Goal: Task Accomplishment & Management: Manage account settings

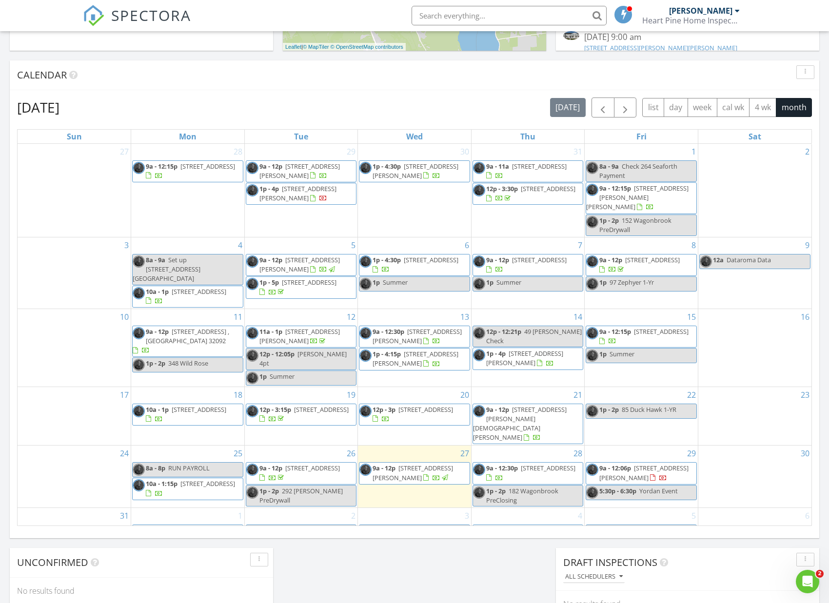
scroll to position [366, 0]
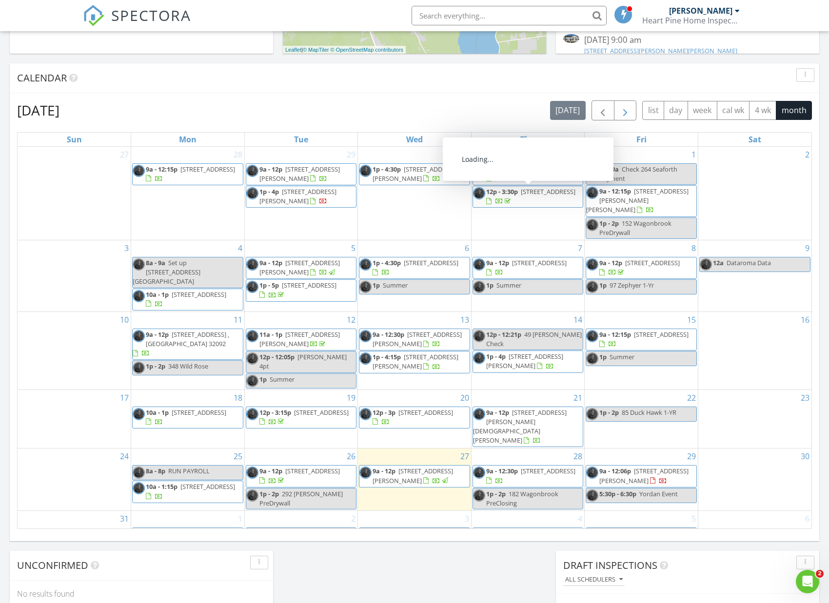
click at [622, 111] on span "button" at bounding box center [625, 111] width 12 height 12
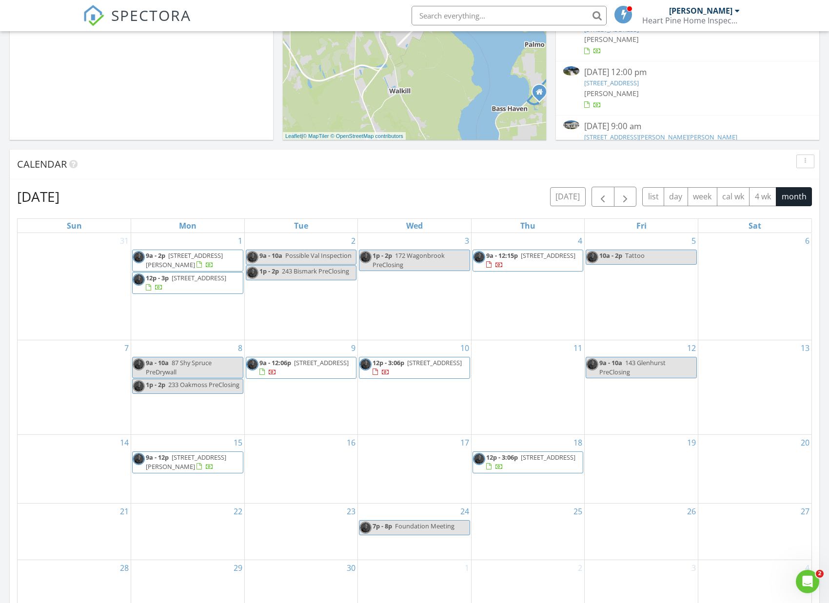
scroll to position [278, 0]
click at [502, 350] on div "11" at bounding box center [527, 388] width 113 height 94
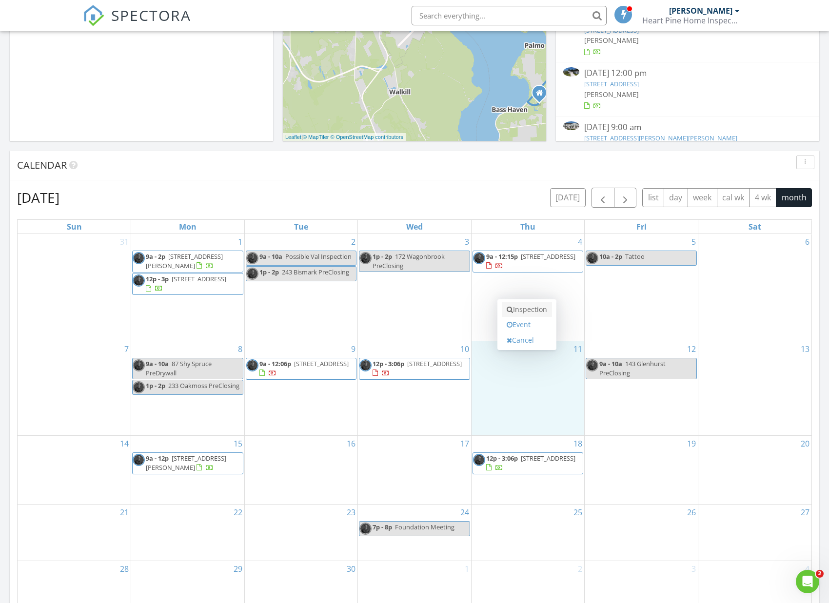
click at [526, 309] on link "Inspection" at bounding box center [526, 310] width 50 height 16
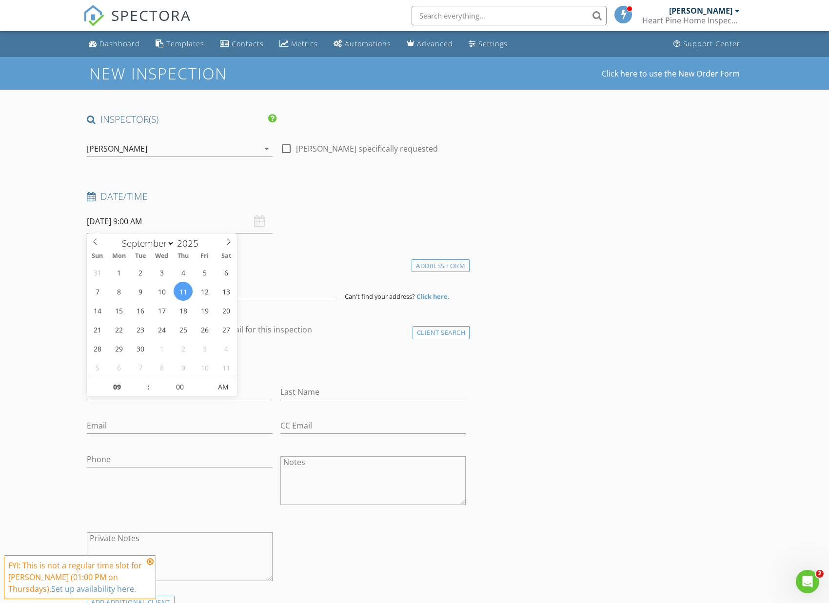
click at [151, 224] on input "09/11/2025 9:00 AM" at bounding box center [180, 222] width 186 height 24
type input "10"
type input "09/11/2025 10:00 AM"
click at [142, 380] on span at bounding box center [143, 382] width 7 height 10
type input "11"
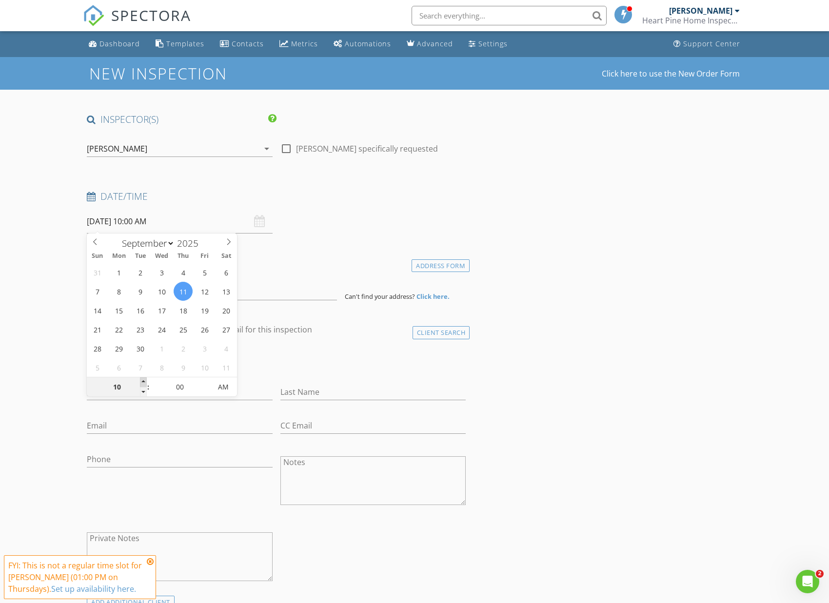
type input "09/11/2025 11:00 AM"
click at [142, 380] on span at bounding box center [143, 382] width 7 height 10
type input "12"
type input "09/11/2025 12:00 PM"
click at [142, 380] on span at bounding box center [143, 382] width 7 height 10
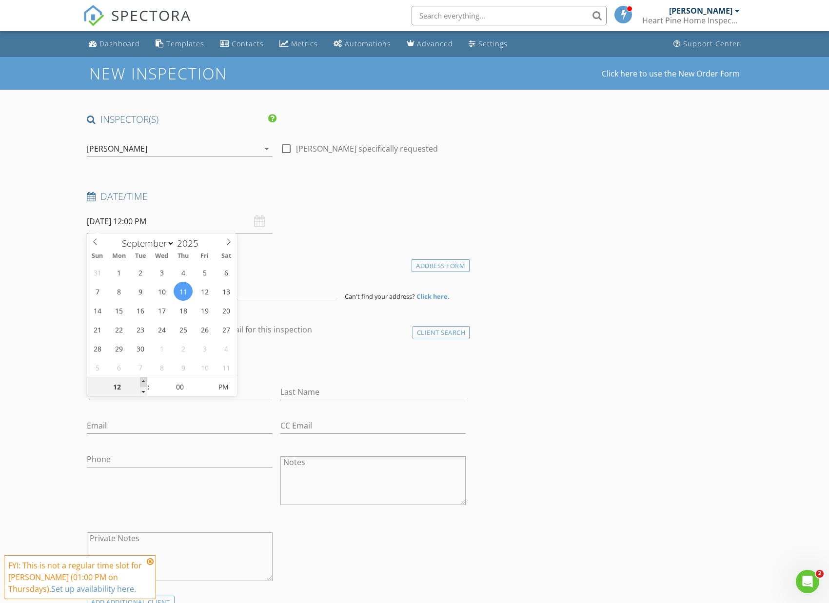
type input "01"
type input "[DATE] 1:00 PM"
click at [142, 380] on span at bounding box center [143, 382] width 7 height 10
click at [283, 341] on div at bounding box center [229, 344] width 166 height 6
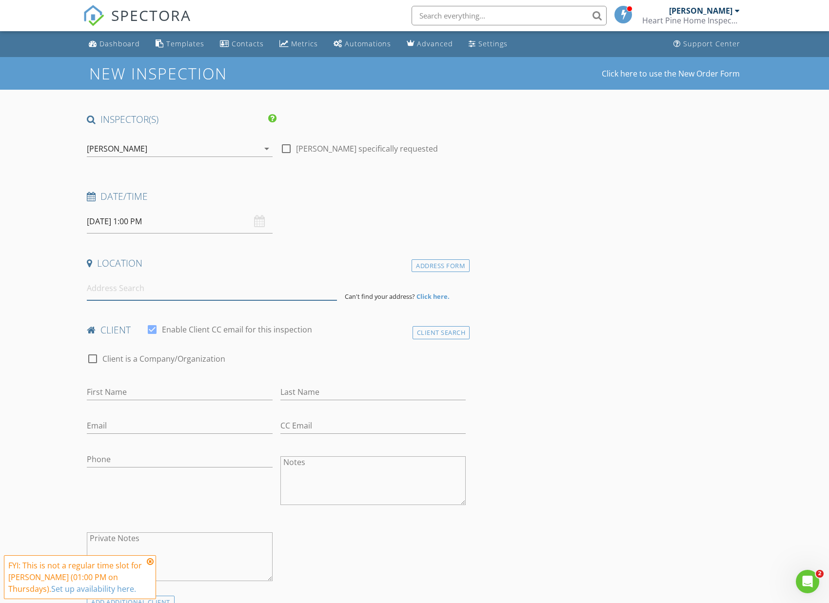
click at [213, 283] on input at bounding box center [212, 288] width 250 height 24
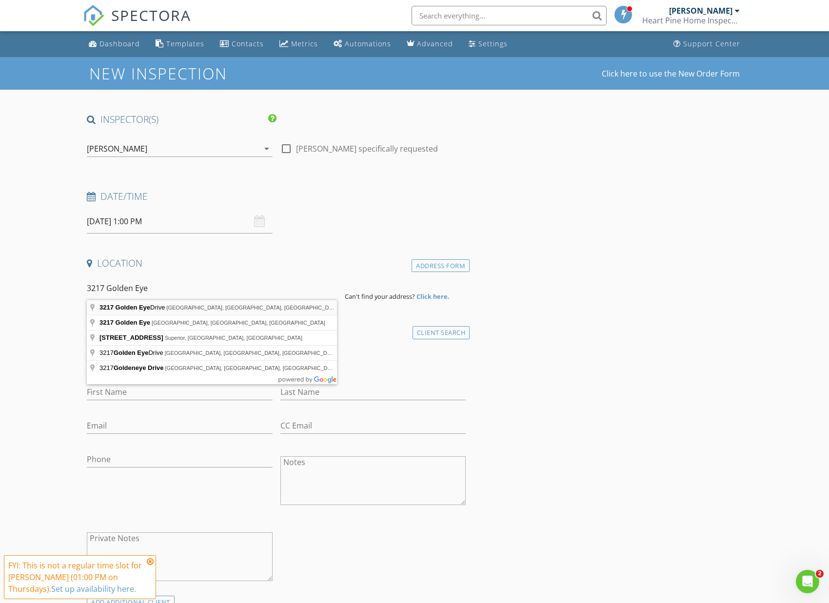
type input "3217 Golden Eye Drive, Orange Park, FL, USA"
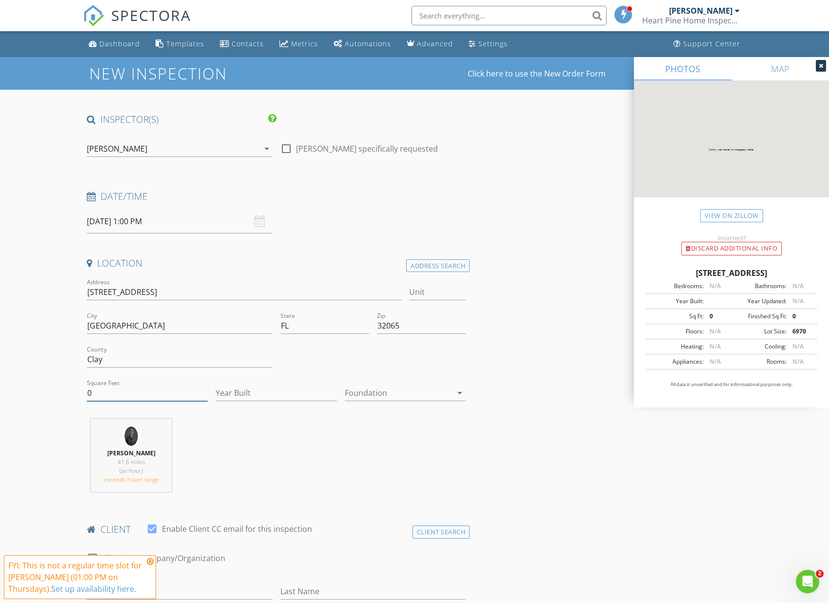
drag, startPoint x: 148, startPoint y: 389, endPoint x: 125, endPoint y: 391, distance: 23.5
click at [148, 389] on input "0" at bounding box center [147, 393] width 121 height 16
drag, startPoint x: 102, startPoint y: 391, endPoint x: 44, endPoint y: 390, distance: 57.5
type input "1700"
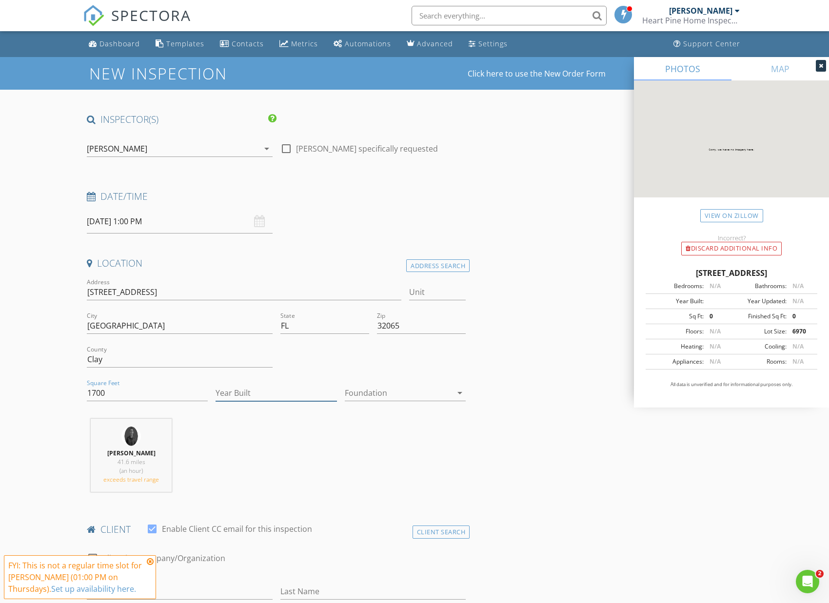
click at [293, 385] on input "Year Built" at bounding box center [275, 393] width 121 height 16
type input "2025"
click at [410, 392] on div at bounding box center [398, 393] width 107 height 16
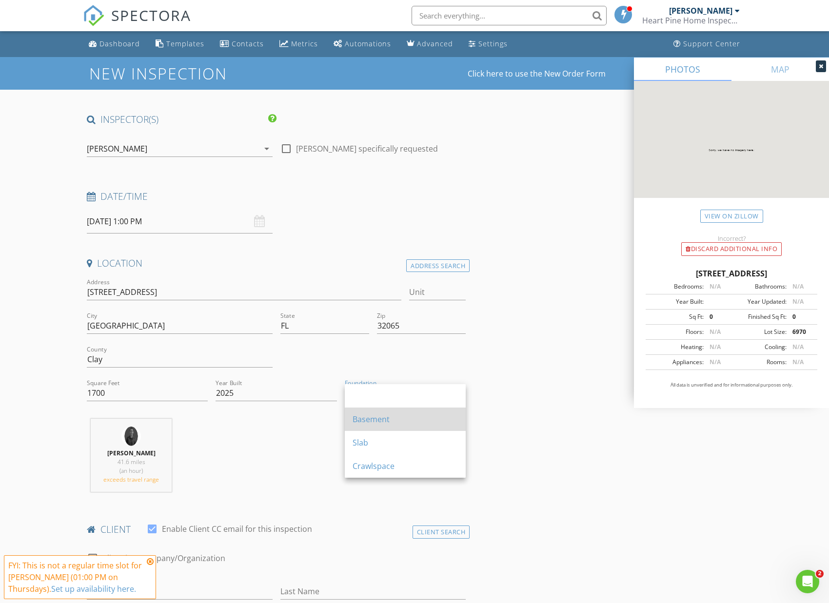
scroll to position [0, 0]
click at [299, 465] on div "Zachariah Paul 41.6 miles (an hour) exceeds travel range" at bounding box center [276, 459] width 386 height 81
click at [380, 392] on div at bounding box center [398, 393] width 107 height 16
drag, startPoint x: 375, startPoint y: 444, endPoint x: 365, endPoint y: 449, distance: 11.1
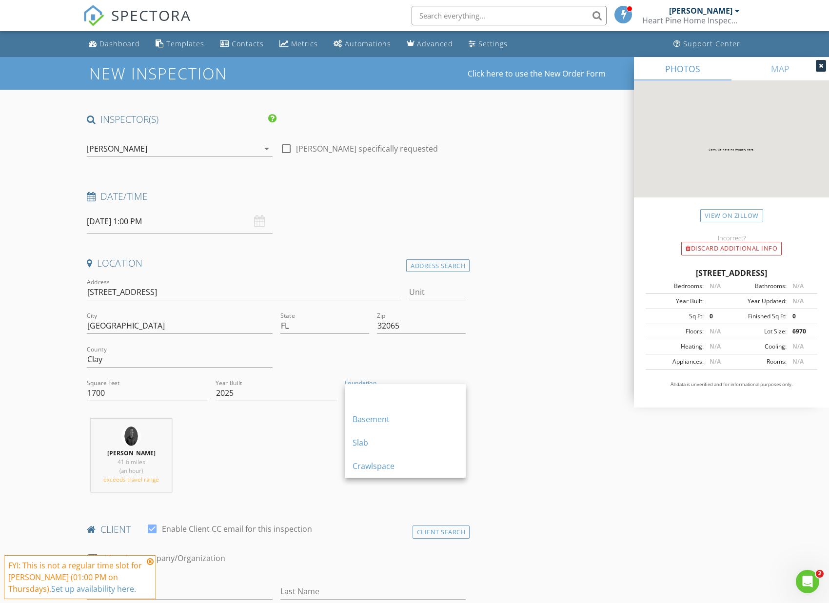
click at [375, 445] on div "Slab" at bounding box center [404, 443] width 105 height 12
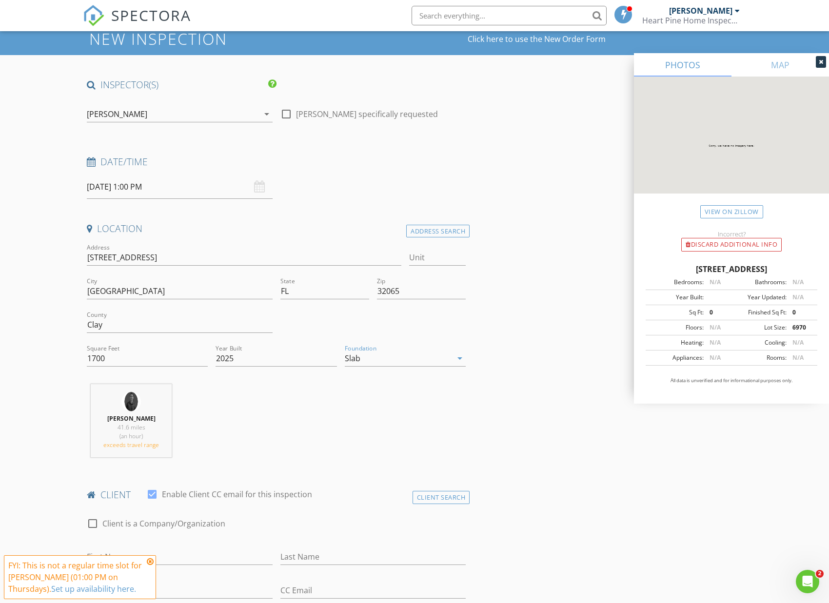
scroll to position [96, 0]
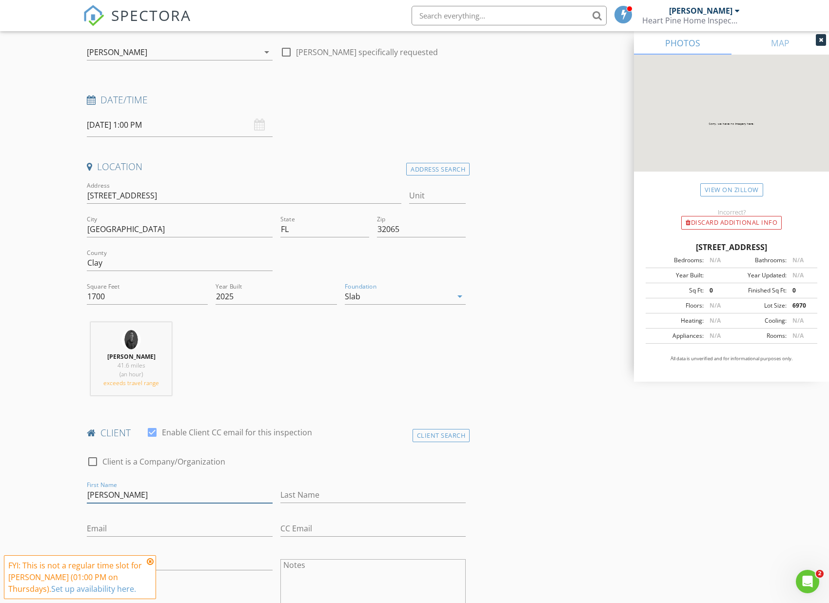
type input "William"
type input "S"
type input "Frazier"
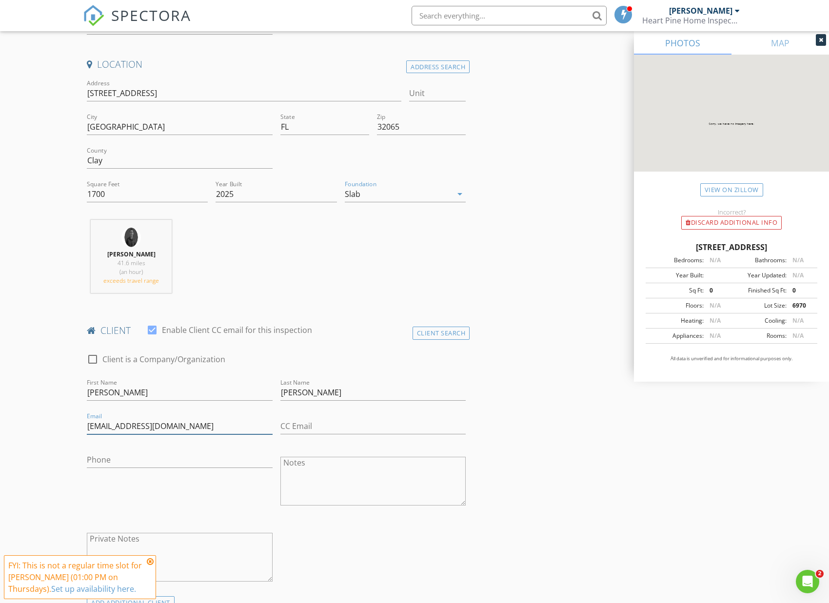
scroll to position [199, 0]
type input "frazierwsf@yahoo.com"
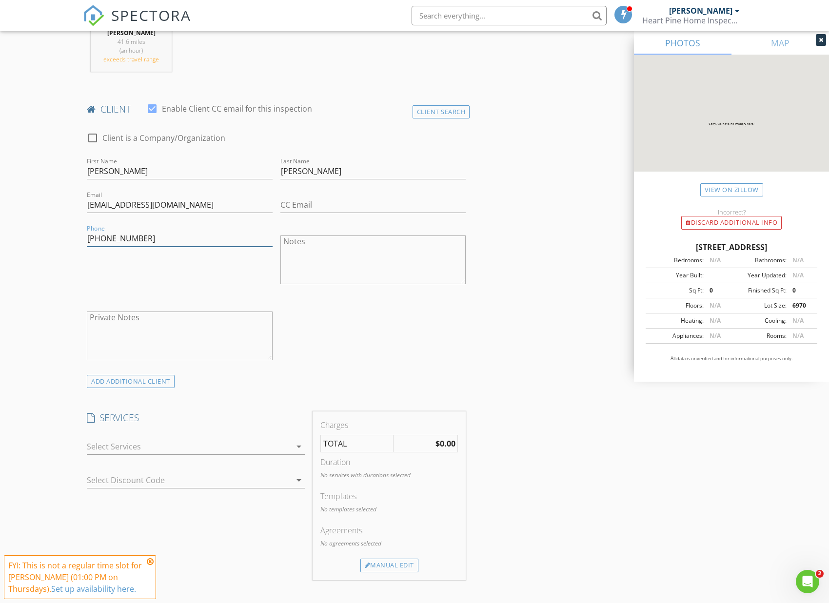
scroll to position [424, 0]
type input "904-229-1016"
click at [254, 448] on div at bounding box center [189, 443] width 204 height 16
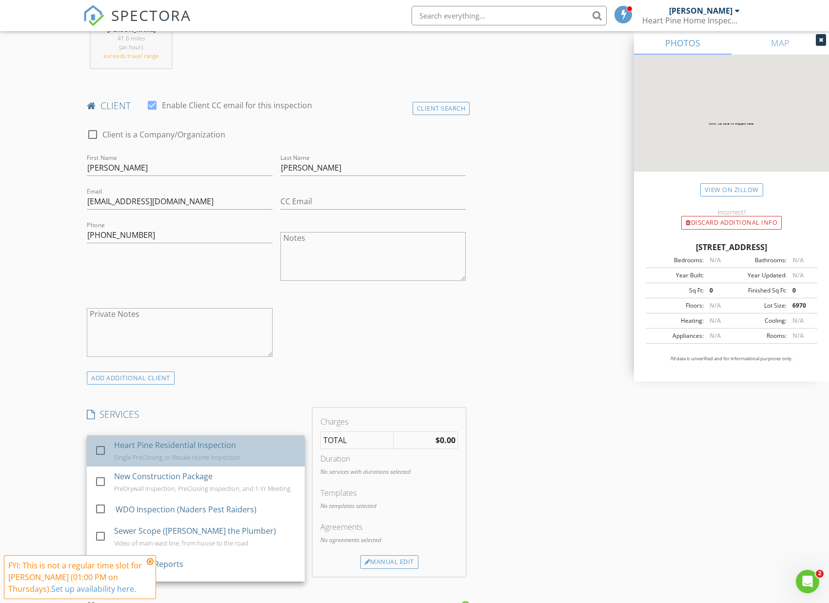
click at [216, 455] on div "Single PreClosing or Resale Home Inspection" at bounding box center [177, 457] width 126 height 8
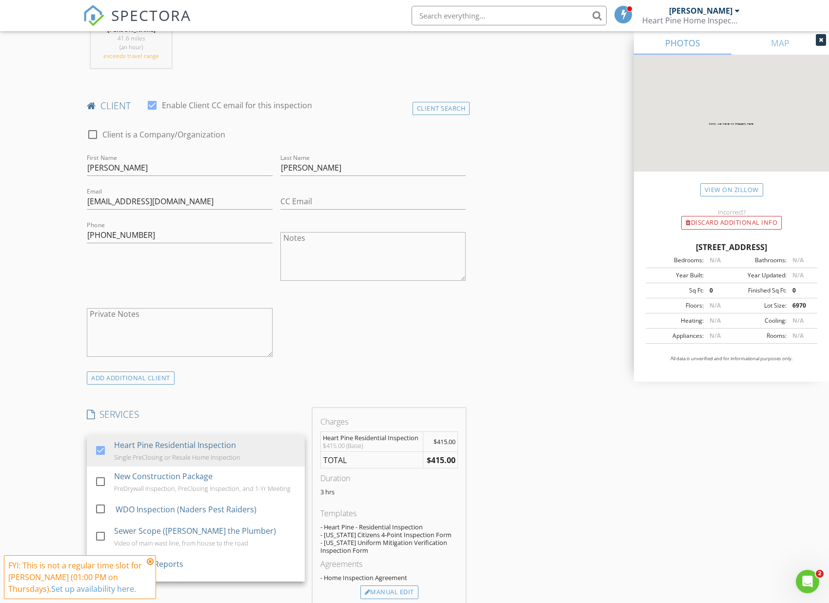
click at [242, 416] on h4 "SERVICES" at bounding box center [196, 414] width 218 height 13
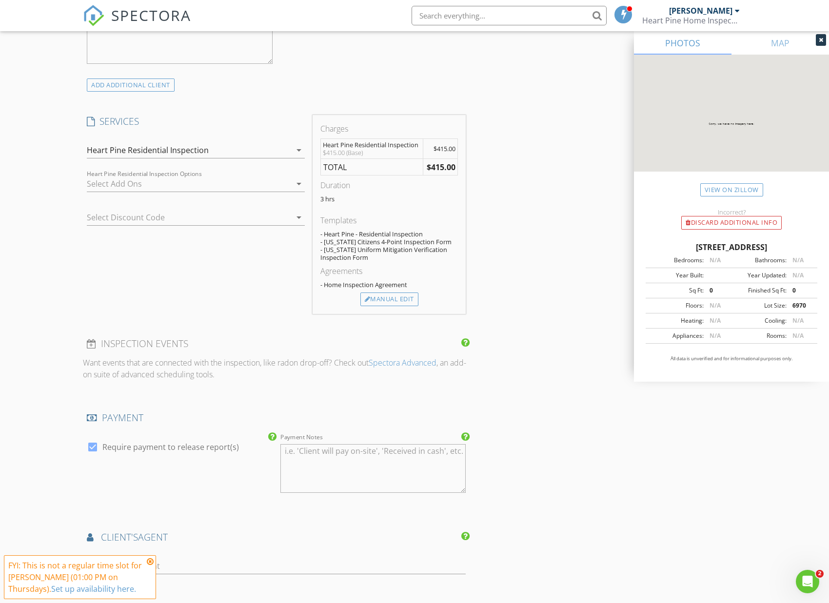
scroll to position [824, 0]
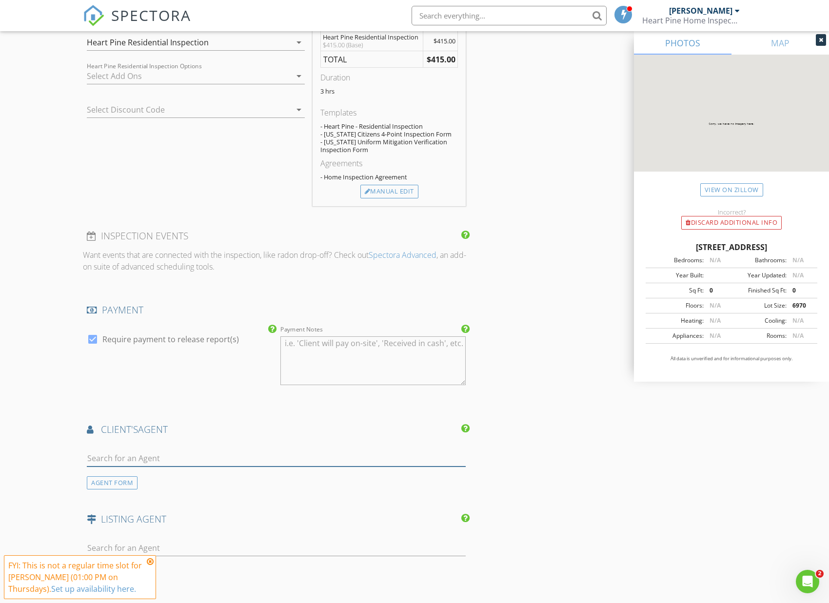
click at [222, 455] on input "text" at bounding box center [276, 458] width 379 height 16
type input "c"
type input "Christine"
click at [215, 510] on li "Christine Hall Slate Real Estate" at bounding box center [276, 507] width 378 height 27
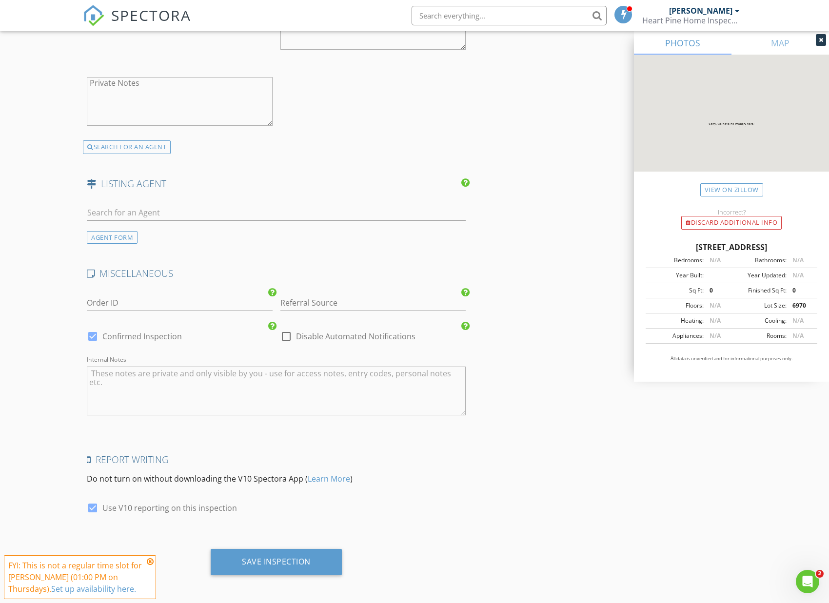
scroll to position [1380, 0]
click at [284, 558] on div "Save Inspection" at bounding box center [276, 563] width 69 height 10
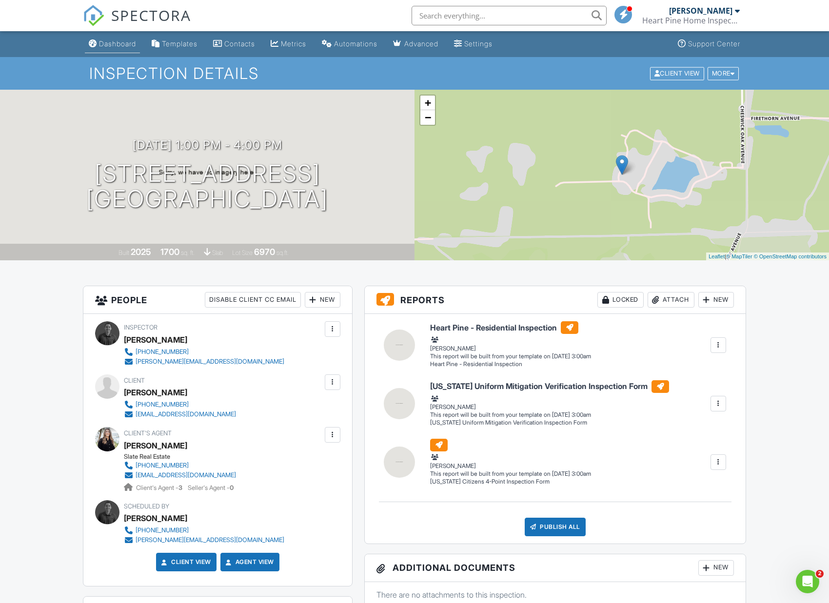
click at [130, 39] on div "Dashboard" at bounding box center [117, 43] width 37 height 8
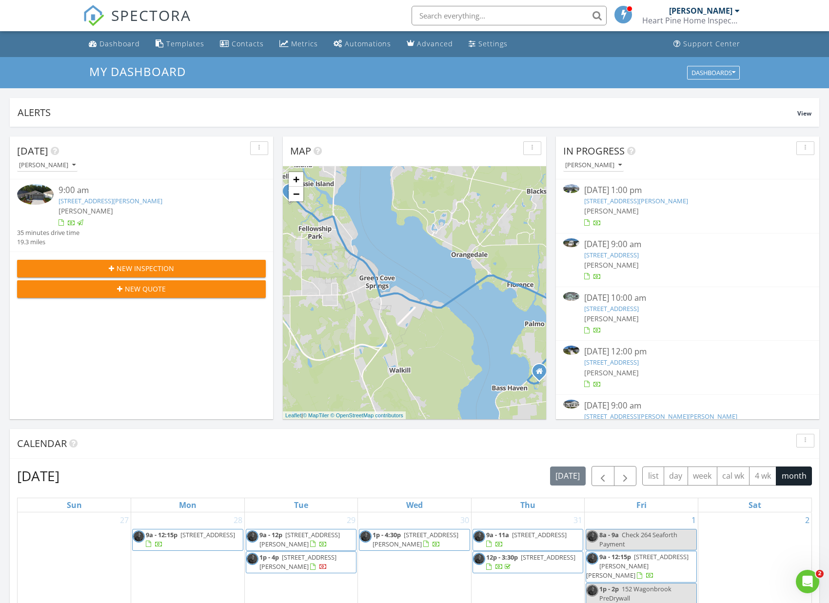
click at [544, 21] on input "text" at bounding box center [508, 15] width 195 height 19
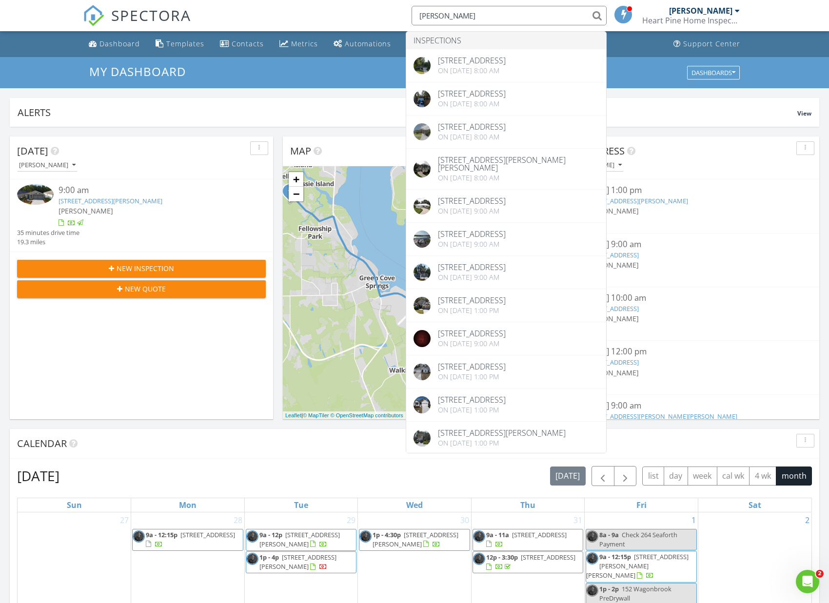
type input "Paula A"
click at [181, 466] on div "August 2025 today list day week cal wk 4 wk month" at bounding box center [414, 476] width 794 height 20
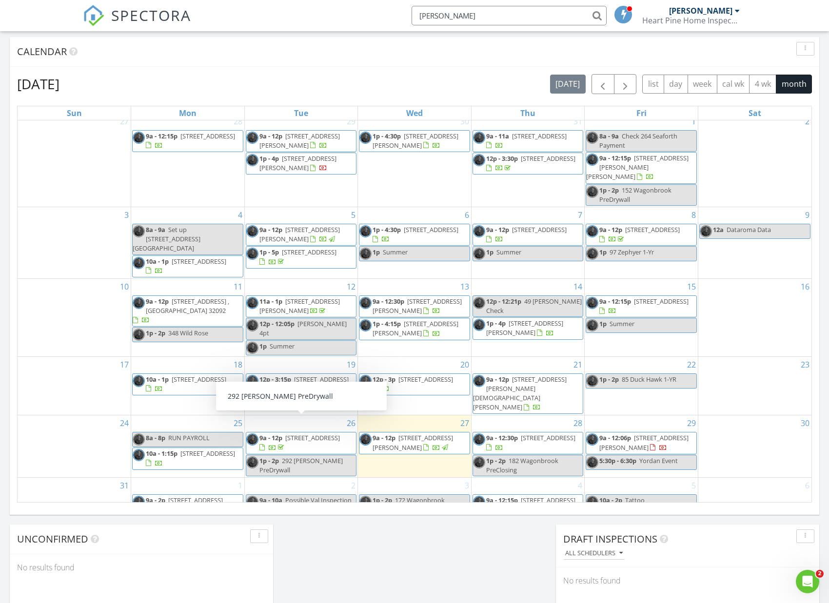
scroll to position [6, 0]
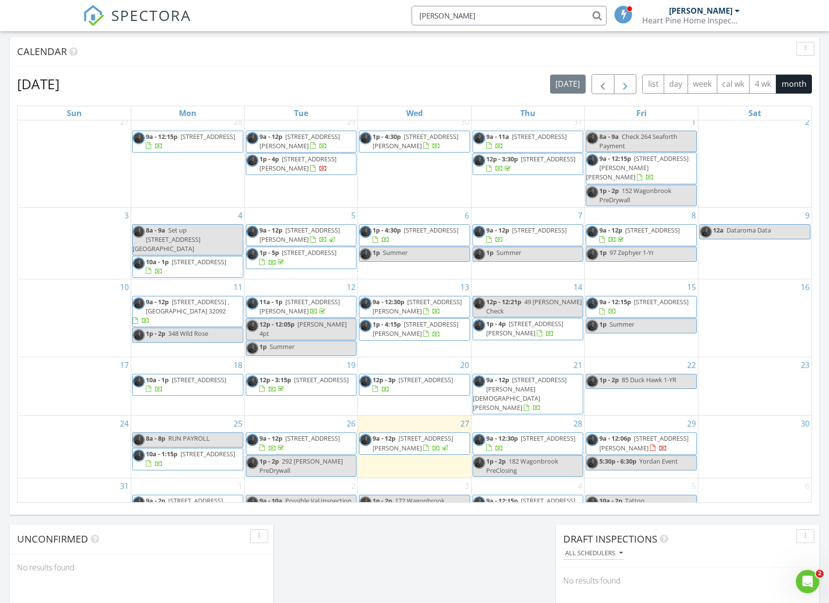
click at [628, 80] on span "button" at bounding box center [625, 84] width 12 height 12
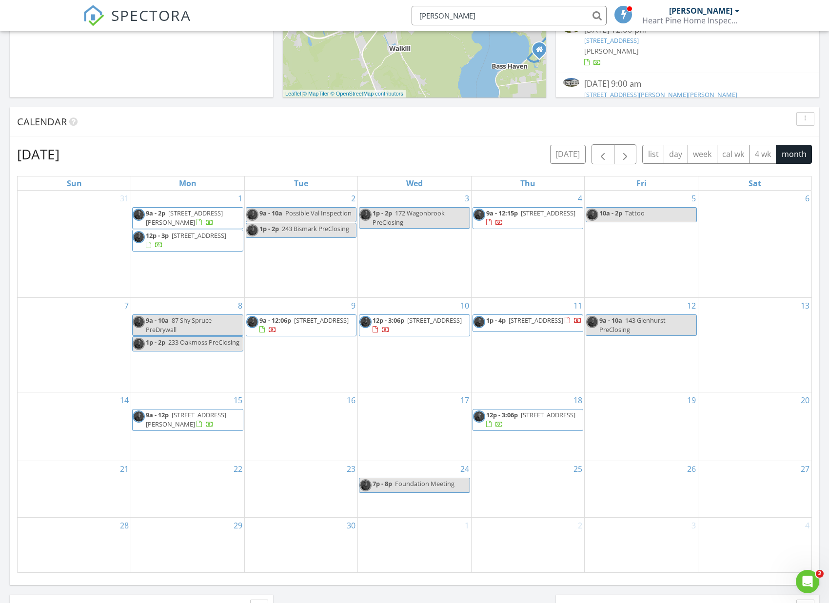
scroll to position [323, 0]
click at [605, 154] on span "button" at bounding box center [603, 153] width 12 height 12
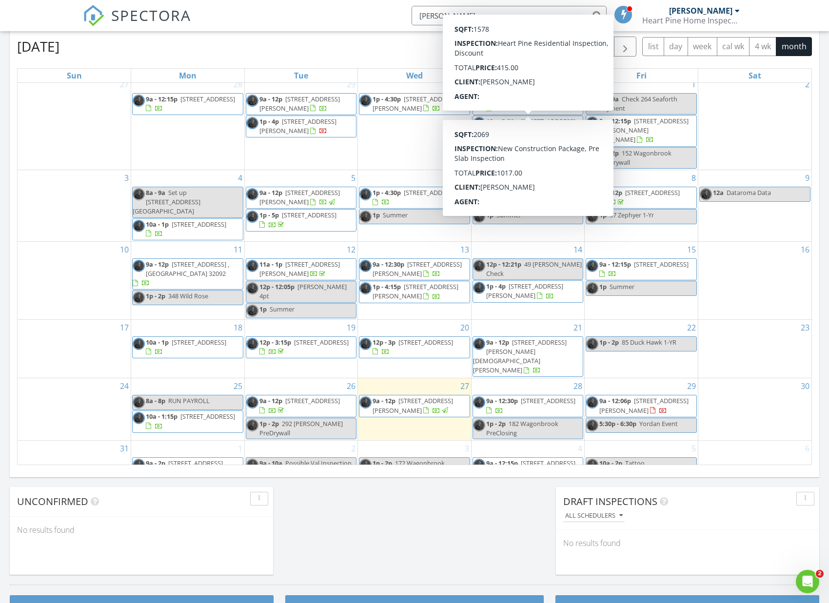
scroll to position [436, 0]
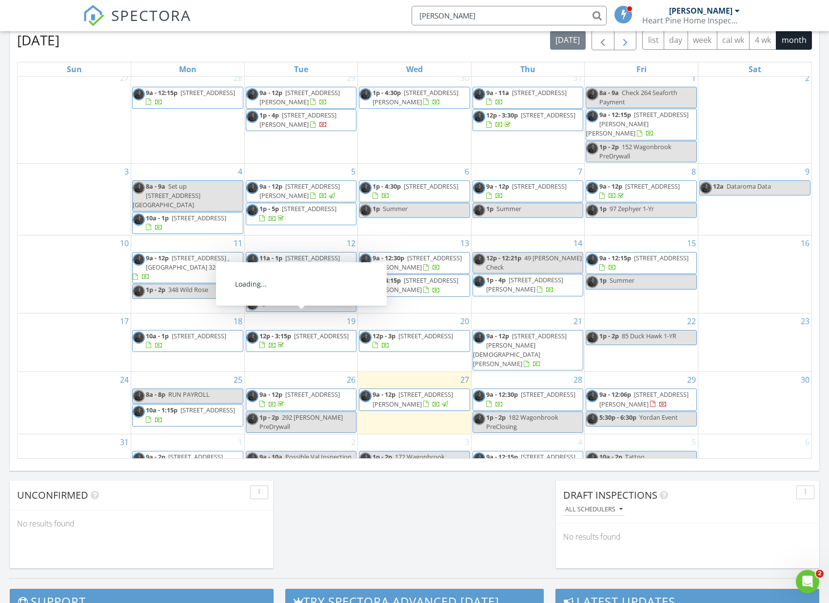
click at [624, 46] on span "button" at bounding box center [625, 41] width 12 height 12
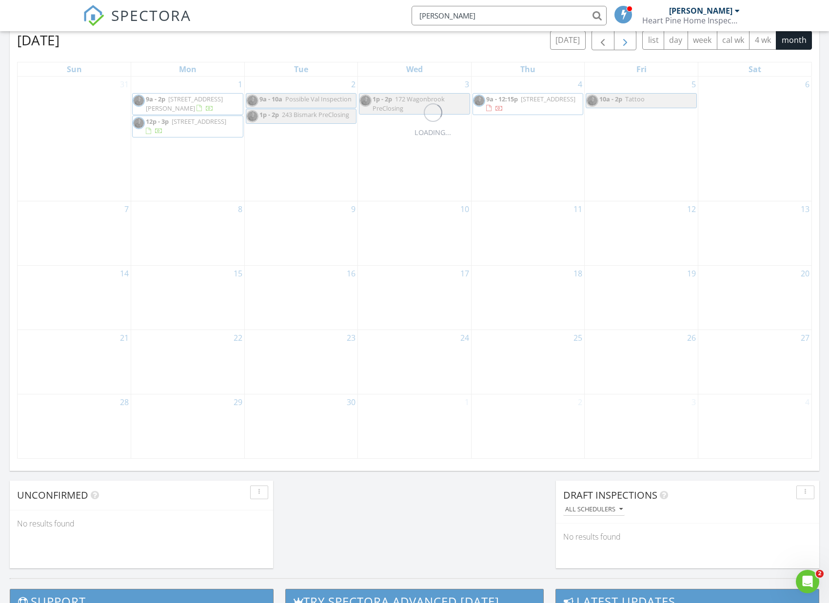
scroll to position [0, 0]
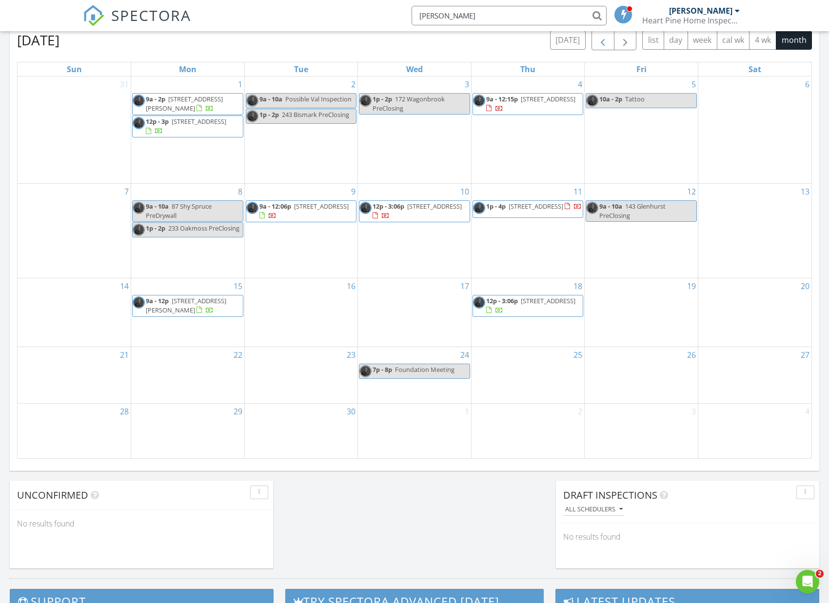
click at [604, 45] on span "button" at bounding box center [603, 41] width 12 height 12
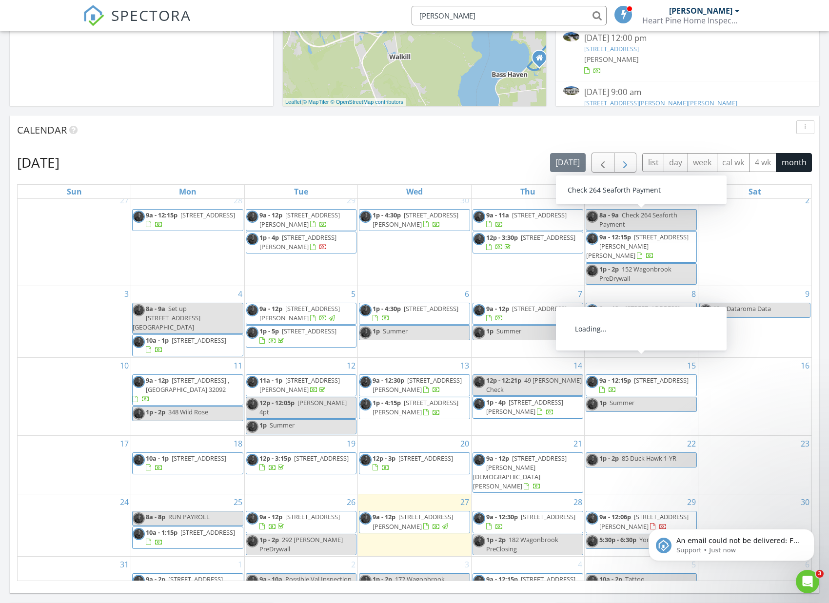
scroll to position [313, 0]
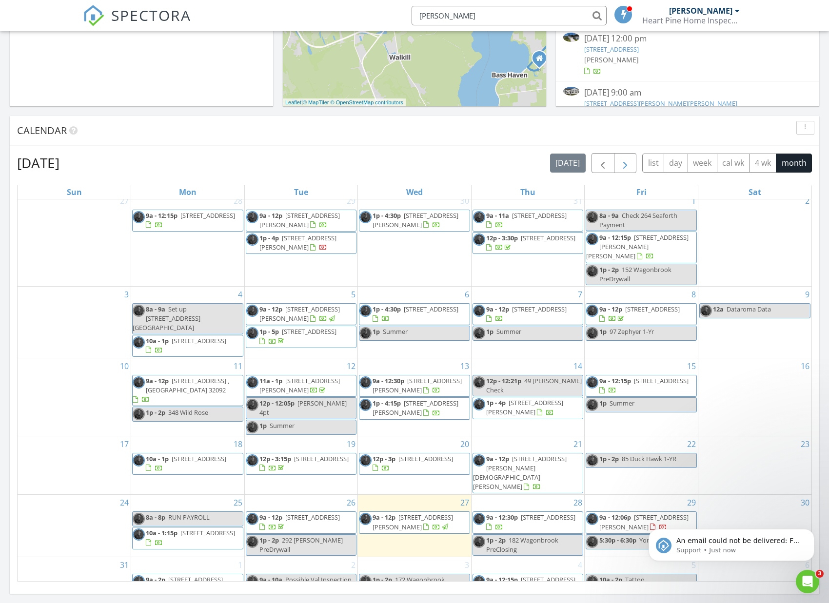
click at [623, 164] on span "button" at bounding box center [625, 163] width 12 height 12
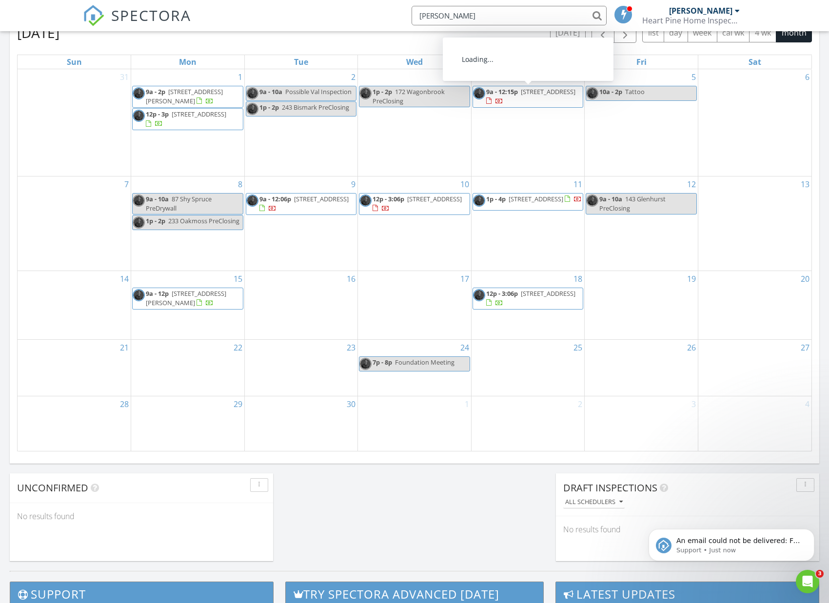
scroll to position [443, 0]
drag, startPoint x: 490, startPoint y: 19, endPoint x: 465, endPoint y: 19, distance: 24.9
click at [490, 19] on input "Paula A" at bounding box center [508, 15] width 195 height 19
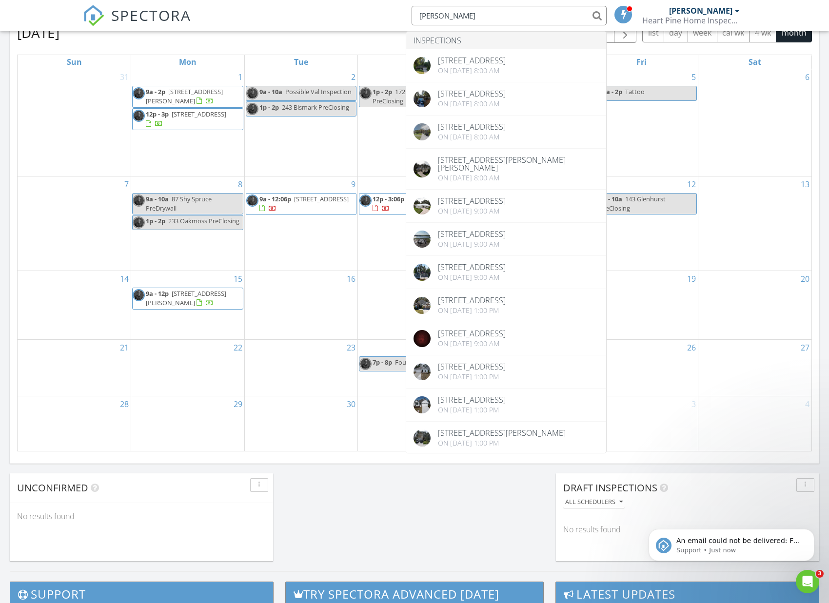
drag, startPoint x: 443, startPoint y: 17, endPoint x: 458, endPoint y: 15, distance: 14.8
click at [444, 17] on input "Paula A" at bounding box center [508, 15] width 195 height 19
drag, startPoint x: 458, startPoint y: 15, endPoint x: 367, endPoint y: 16, distance: 90.7
click at [367, 16] on div "SPECTORA Paula A Inspections 4505 Tarragon Ave, Middleburg, FL 32068 On 05/17/2…" at bounding box center [414, 15] width 663 height 31
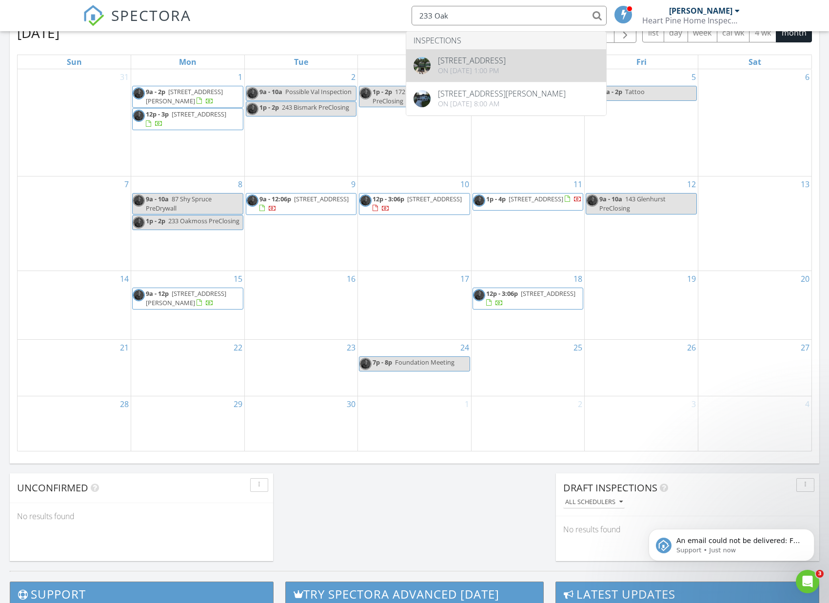
type input "233 Oak"
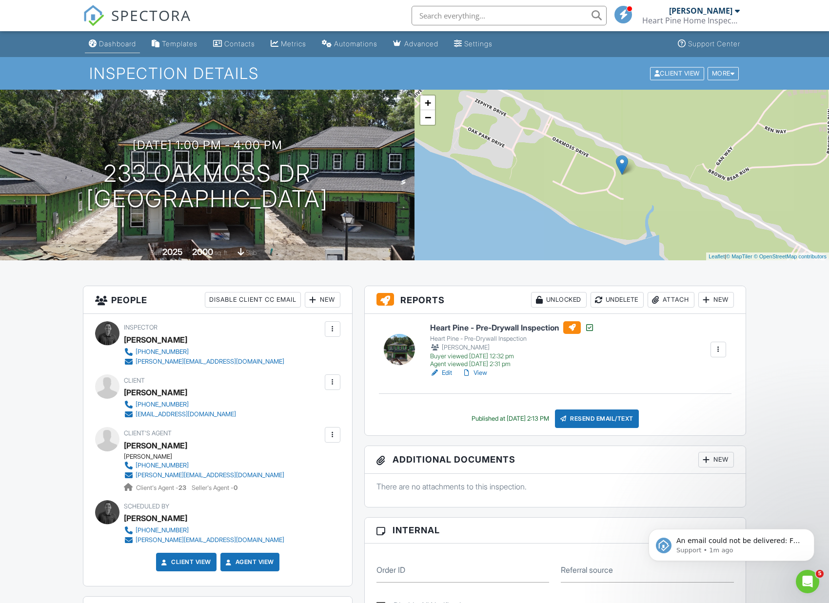
click at [120, 43] on div "Dashboard" at bounding box center [117, 43] width 37 height 8
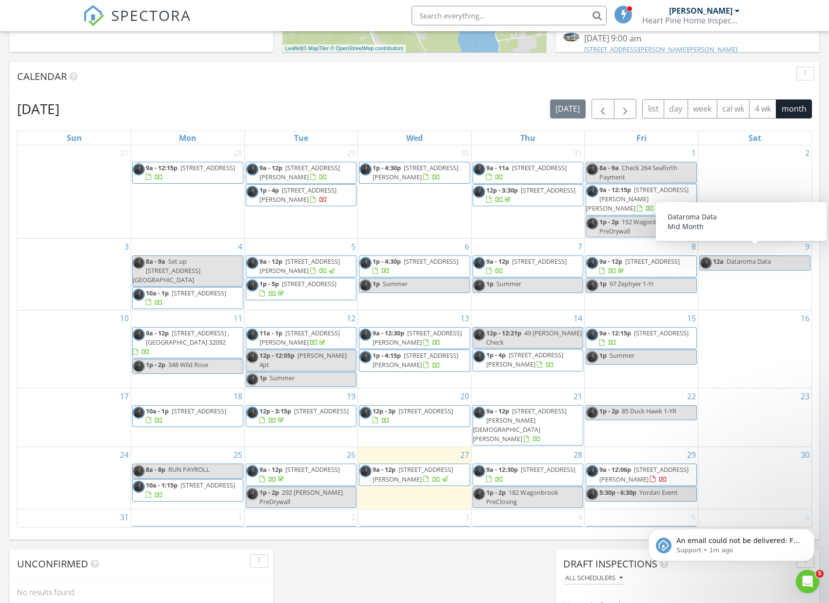
scroll to position [310, 0]
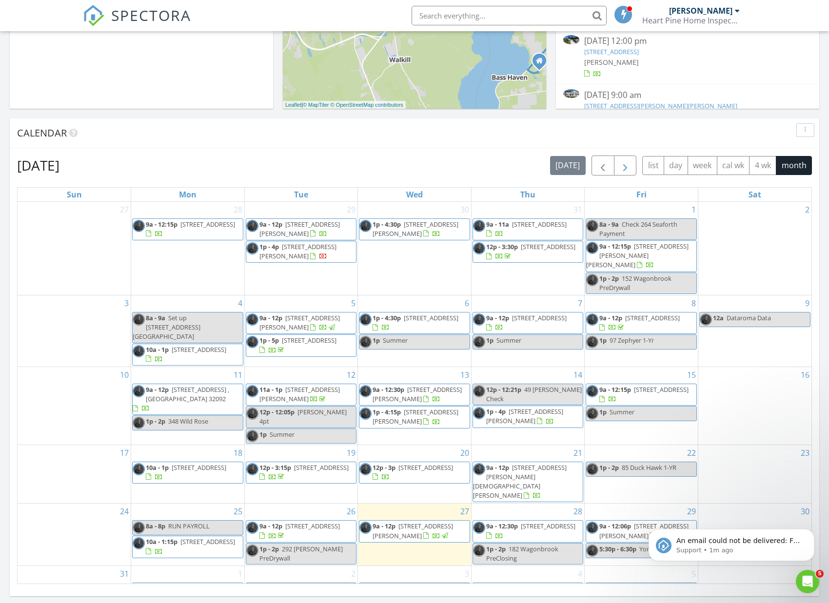
click at [625, 165] on span "button" at bounding box center [625, 166] width 12 height 12
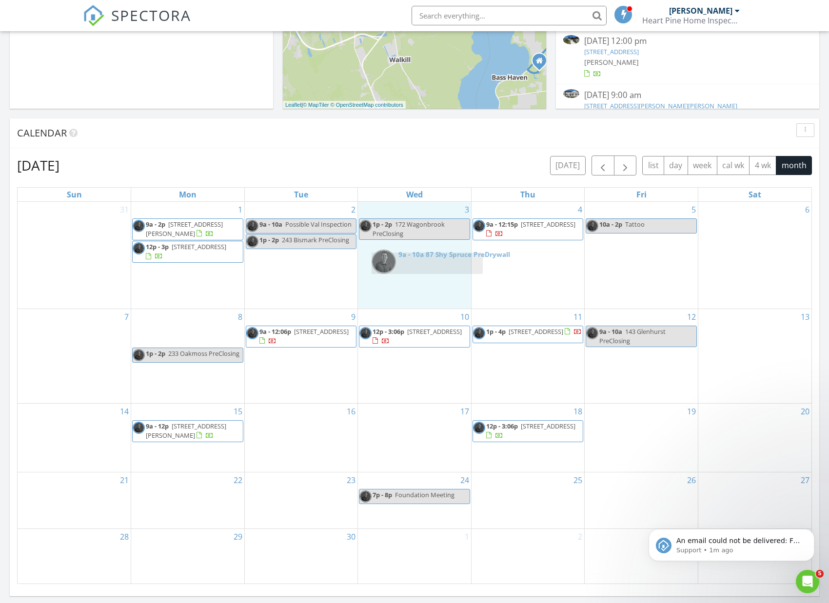
drag, startPoint x: 200, startPoint y: 334, endPoint x: 437, endPoint y: 264, distance: 246.6
click at [437, 264] on body "SPECTORA Zachariah Paul Heart Pine Home Inspections Role: Inspector Change Role…" at bounding box center [414, 375] width 829 height 1371
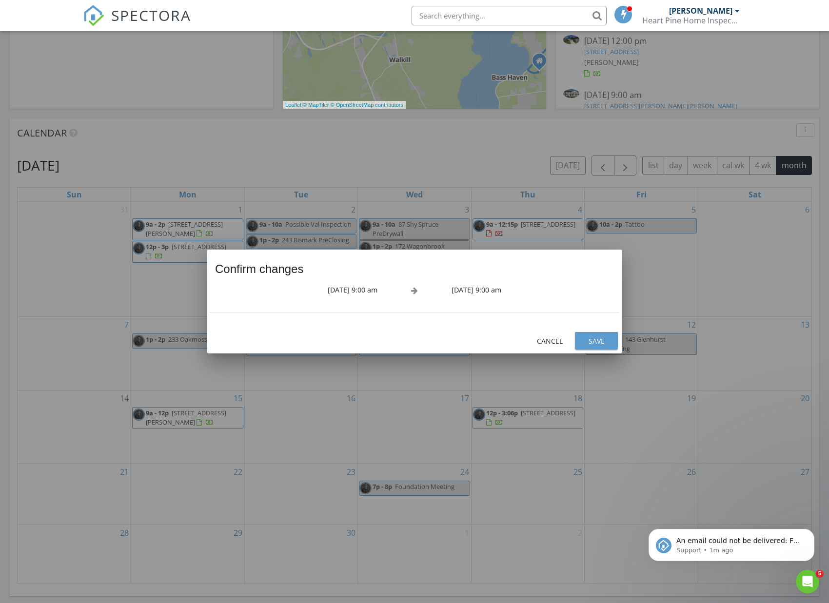
click at [596, 338] on div "Save" at bounding box center [595, 341] width 27 height 10
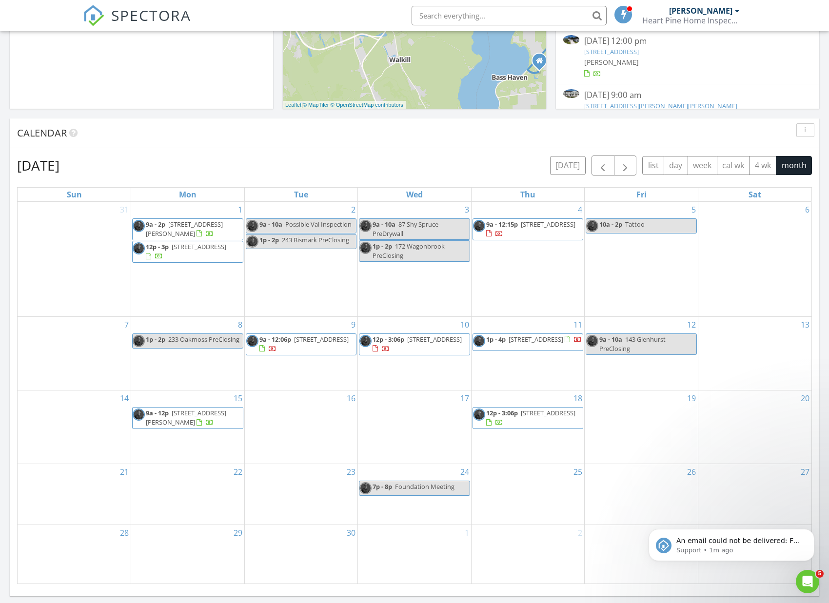
click at [491, 15] on input "text" at bounding box center [508, 15] width 195 height 19
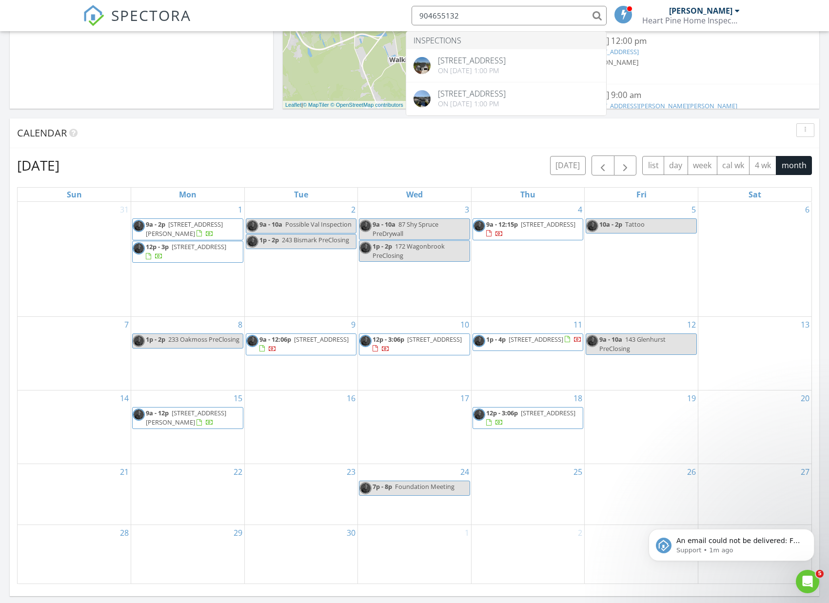
type input "9046551321"
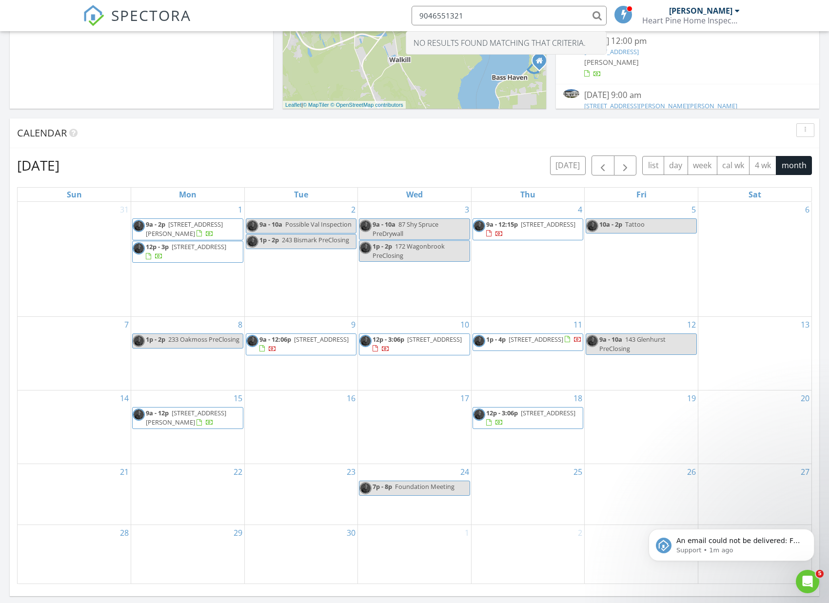
drag, startPoint x: 477, startPoint y: 15, endPoint x: 403, endPoint y: 18, distance: 74.1
click at [403, 18] on li "9046551321 No results found matching that criteria." at bounding box center [506, 15] width 209 height 31
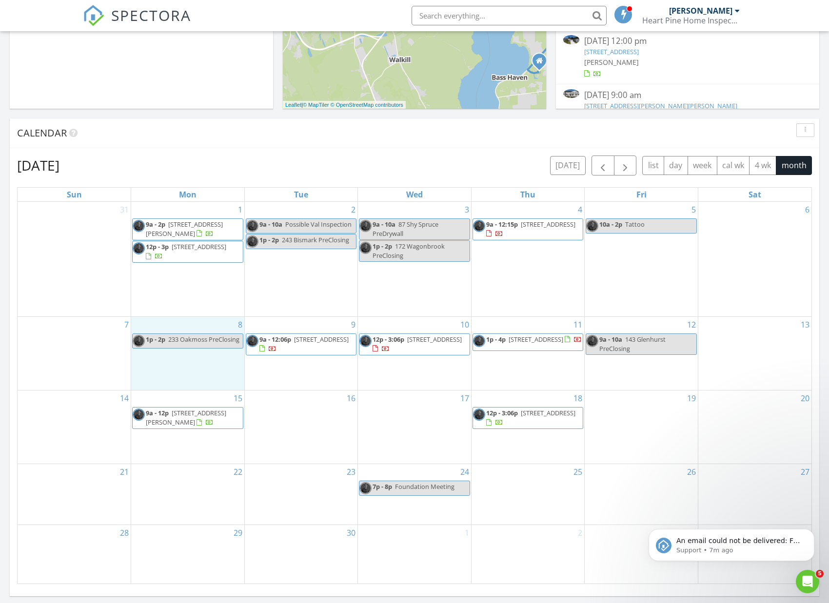
click at [174, 342] on div "8 1p - 2p 233 Oakmoss PreClosing" at bounding box center [187, 353] width 113 height 73
click at [192, 304] on link "Inspection" at bounding box center [186, 301] width 50 height 16
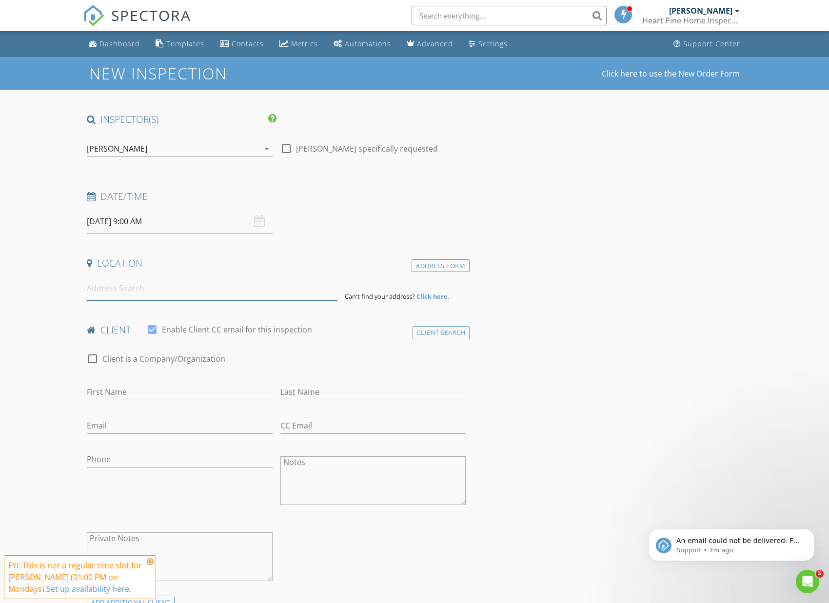
click at [149, 295] on input at bounding box center [212, 288] width 250 height 24
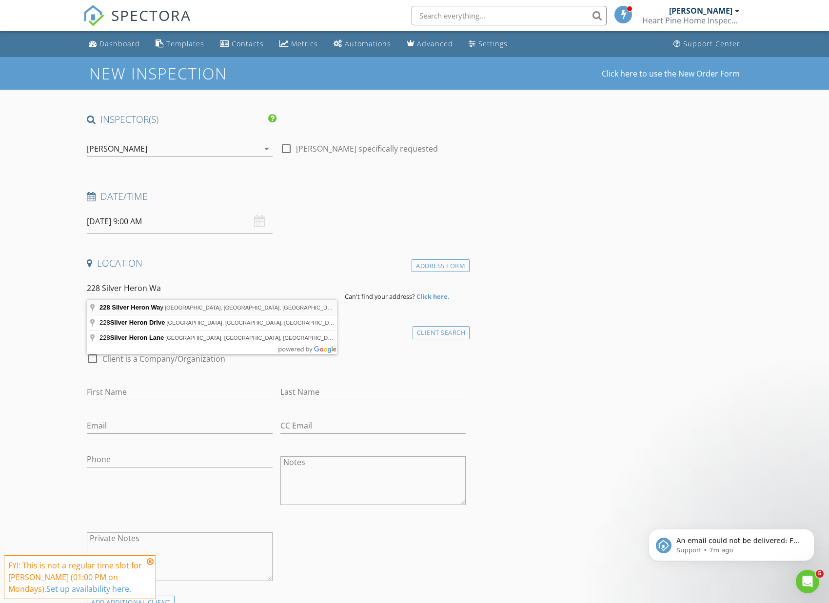
type input "[STREET_ADDRESS]"
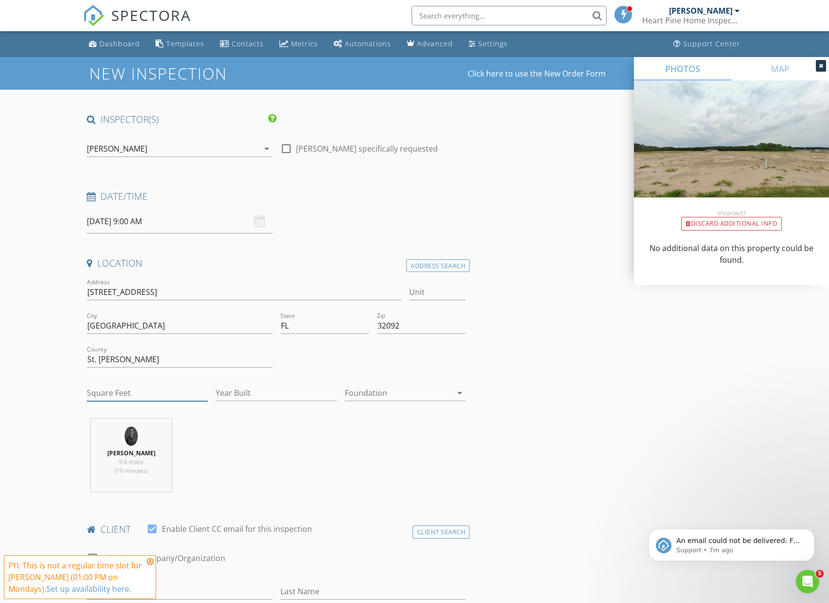
click at [126, 394] on input "Square Feet" at bounding box center [147, 393] width 121 height 16
type input "3285"
click at [251, 392] on input "Year Built" at bounding box center [275, 393] width 121 height 16
type input "2025"
click at [386, 393] on div at bounding box center [398, 393] width 107 height 16
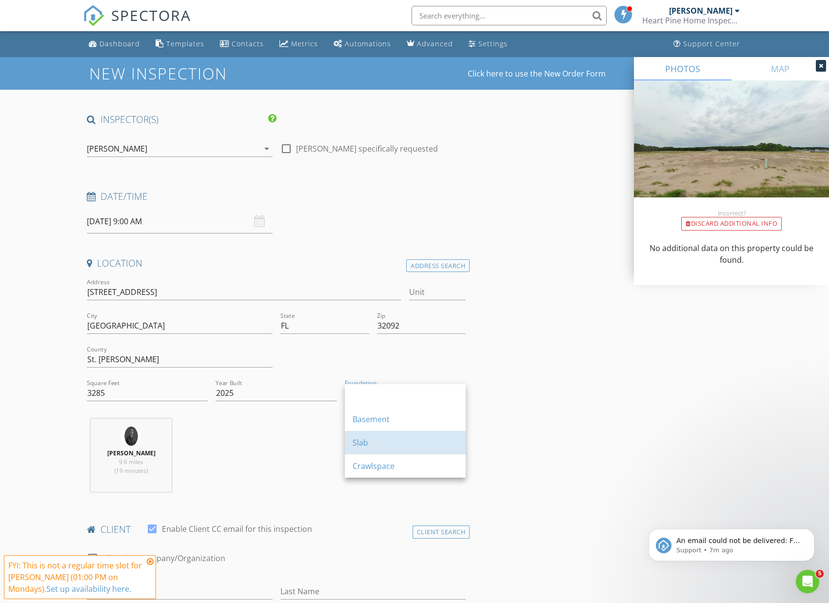
click at [378, 439] on div "Slab" at bounding box center [404, 443] width 105 height 12
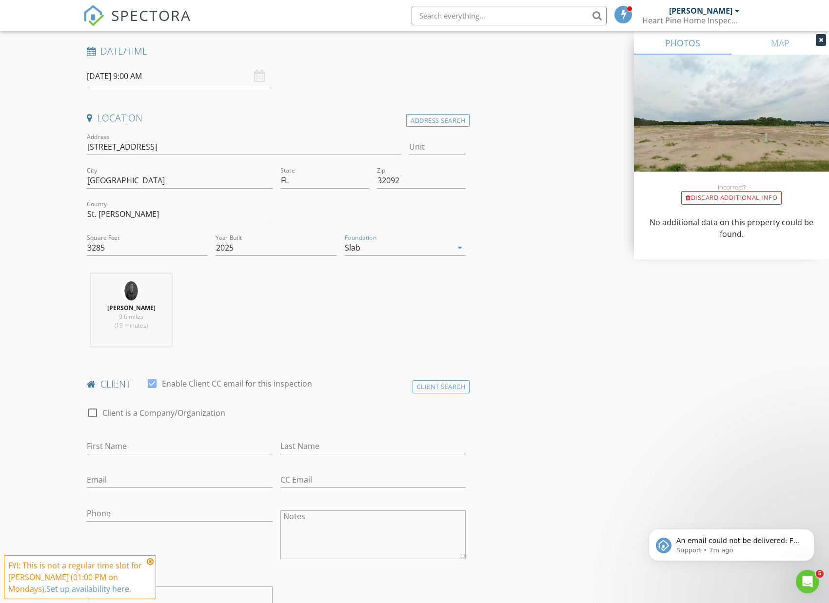
scroll to position [145, 0]
type input "[PERSON_NAME]"
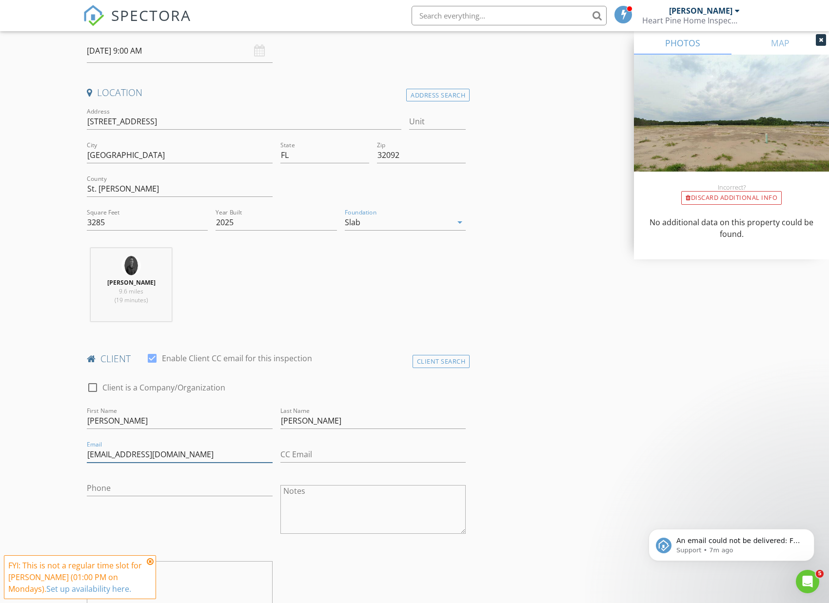
type input "[EMAIL_ADDRESS][DOMAIN_NAME]"
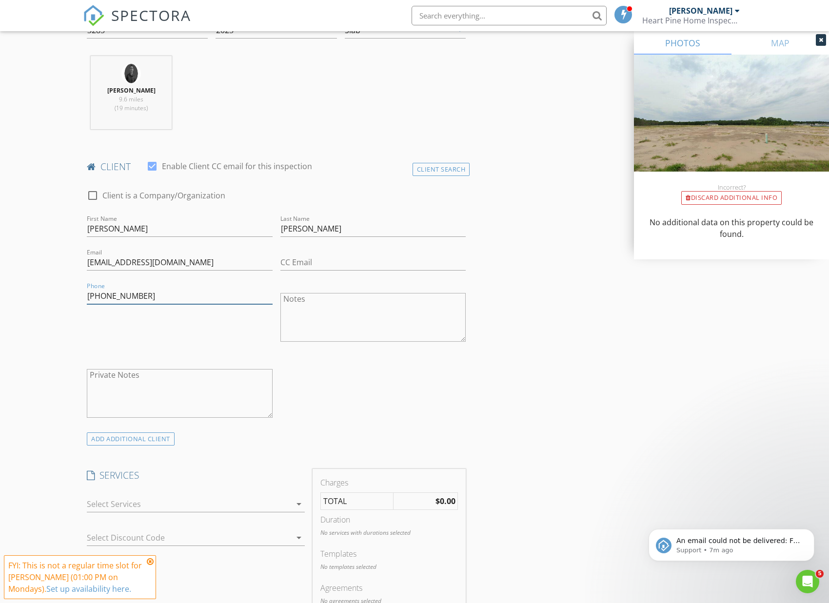
scroll to position [364, 0]
type input "[PHONE_NUMBER]"
click at [184, 503] on div at bounding box center [189, 503] width 204 height 16
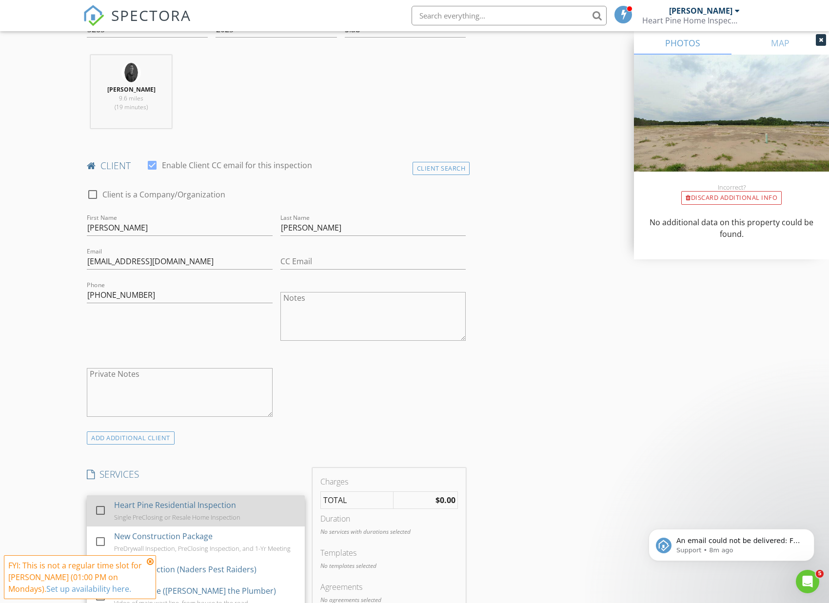
click at [179, 504] on div "Heart Pine Residential Inspection" at bounding box center [175, 505] width 122 height 12
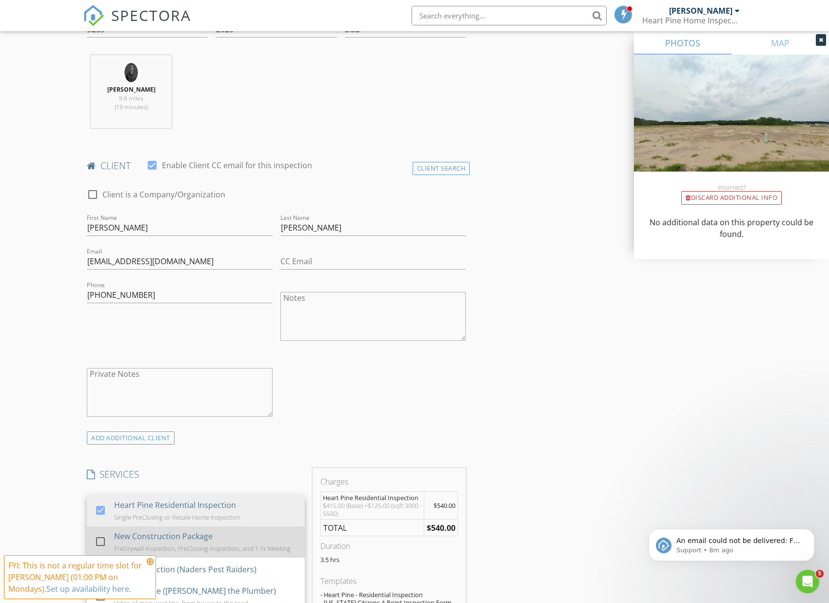
click at [173, 541] on div "New Construction Package PreDrywall Inspection, PreClosing Inspection, and 1-Yr…" at bounding box center [205, 541] width 183 height 31
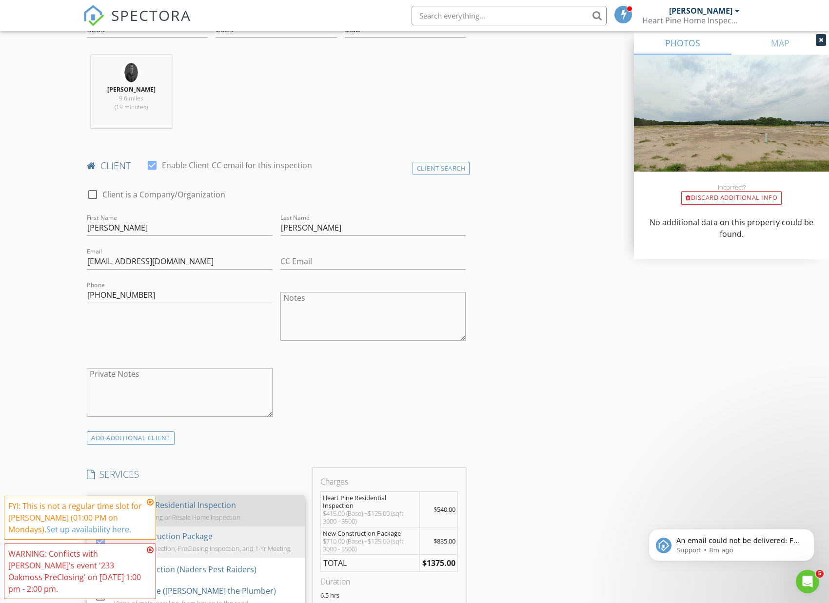
click at [169, 501] on div "Heart Pine Residential Inspection" at bounding box center [175, 505] width 122 height 12
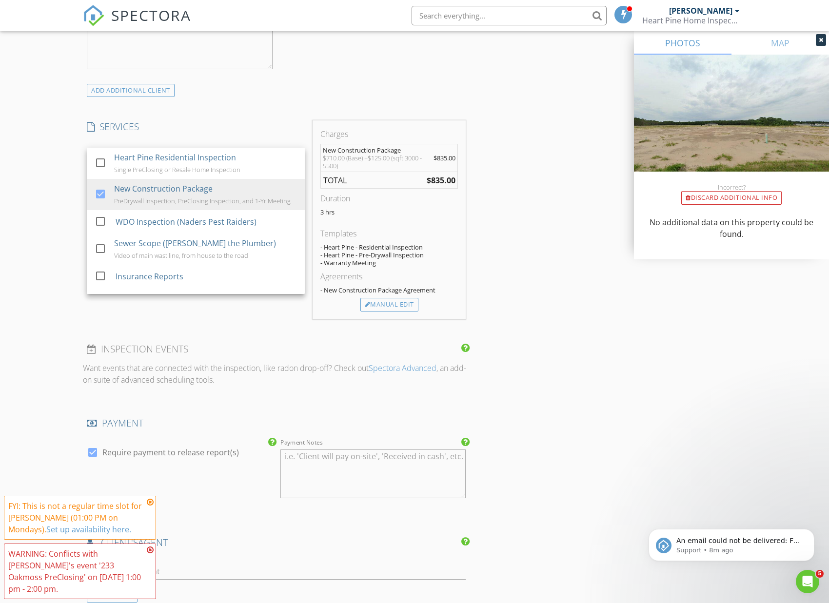
scroll to position [712, 0]
click at [220, 332] on div "INSPECTOR(S) check_box Zachariah Paul PRIMARY Zachariah Paul arrow_drop_down ch…" at bounding box center [276, 186] width 386 height 1571
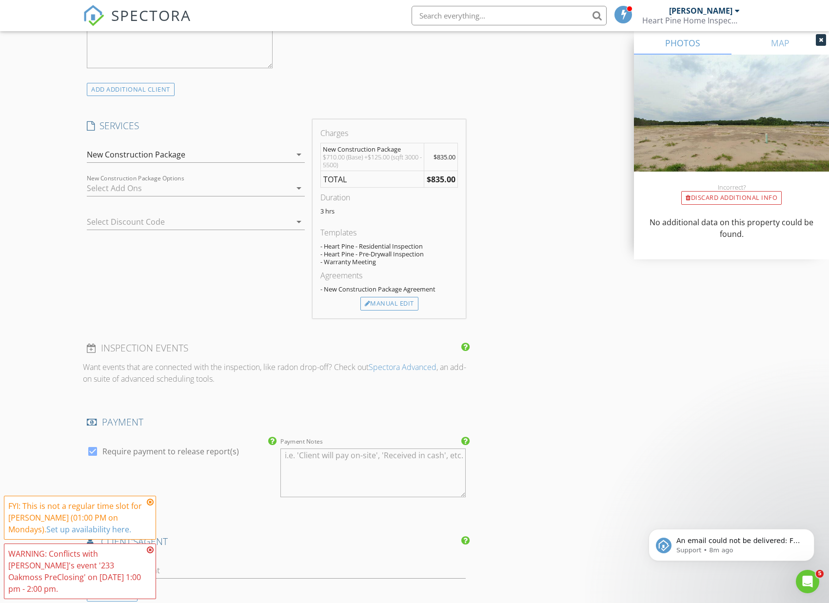
click at [124, 212] on div "Select Discount Code arrow_drop_down" at bounding box center [196, 224] width 218 height 32
click at [125, 218] on div at bounding box center [182, 222] width 191 height 16
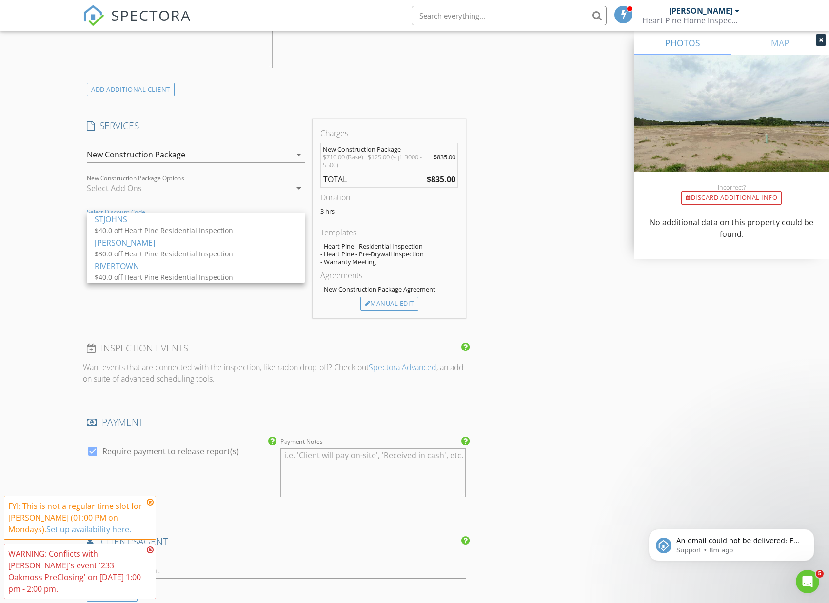
click at [126, 227] on div "$40.0 off Heart Pine Residential Inspection" at bounding box center [192, 230] width 195 height 10
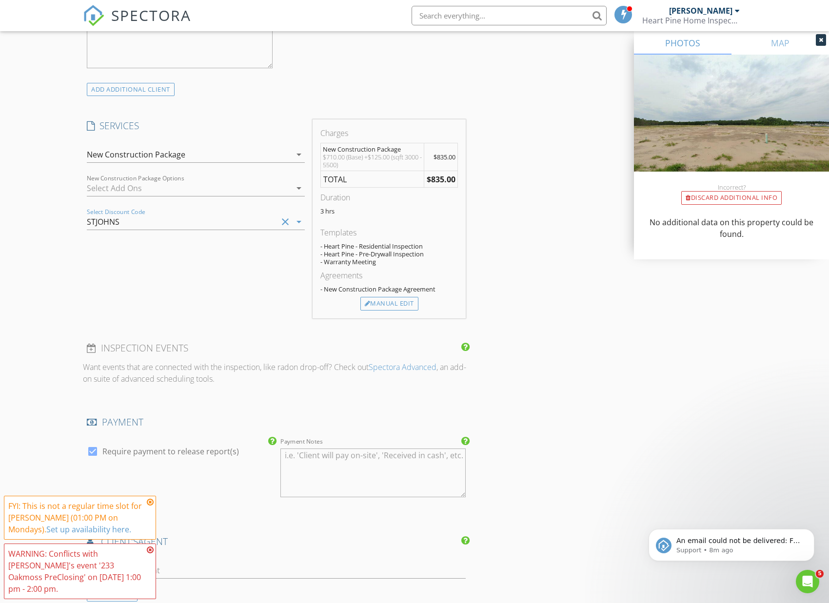
click at [201, 325] on div "INSPECTOR(S) check_box Zachariah Paul PRIMARY Zachariah Paul arrow_drop_down ch…" at bounding box center [276, 186] width 386 height 1571
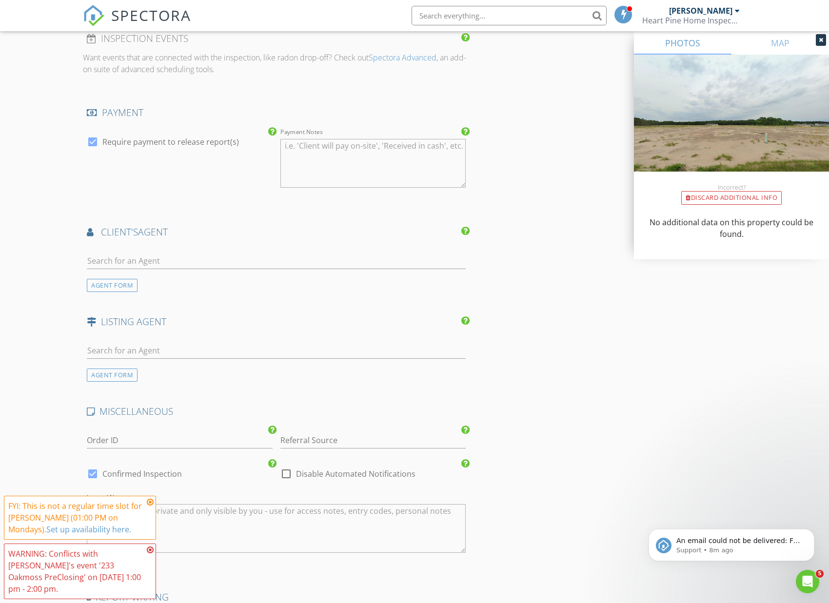
scroll to position [1020, 0]
click at [177, 255] on input "text" at bounding box center [276, 263] width 379 height 16
type input "shan"
click at [175, 314] on div "Shankar M Thayver, Broker Associate, The Thayver Group" at bounding box center [192, 318] width 154 height 8
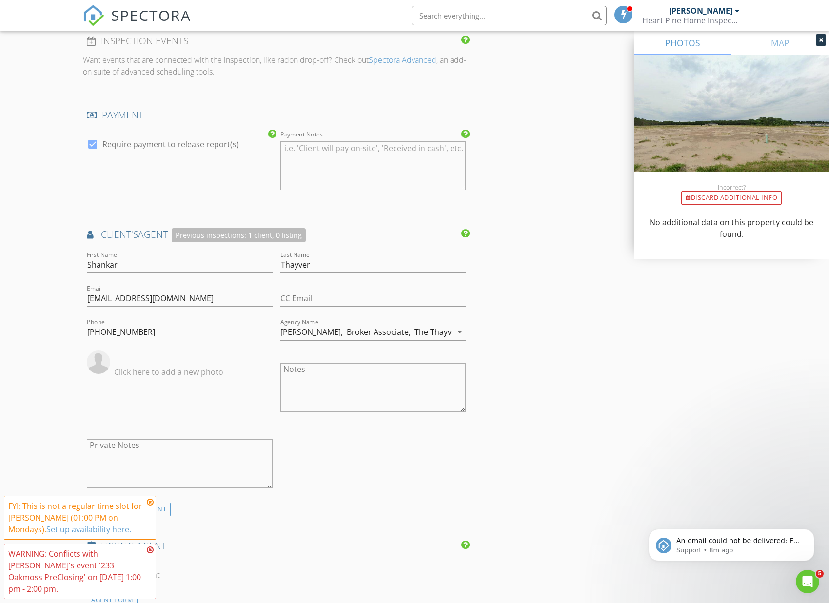
click at [432, 446] on div "First Name Shankar Last Name Thayver Email sthayver@thayvergroup.com CC Email P…" at bounding box center [276, 375] width 386 height 253
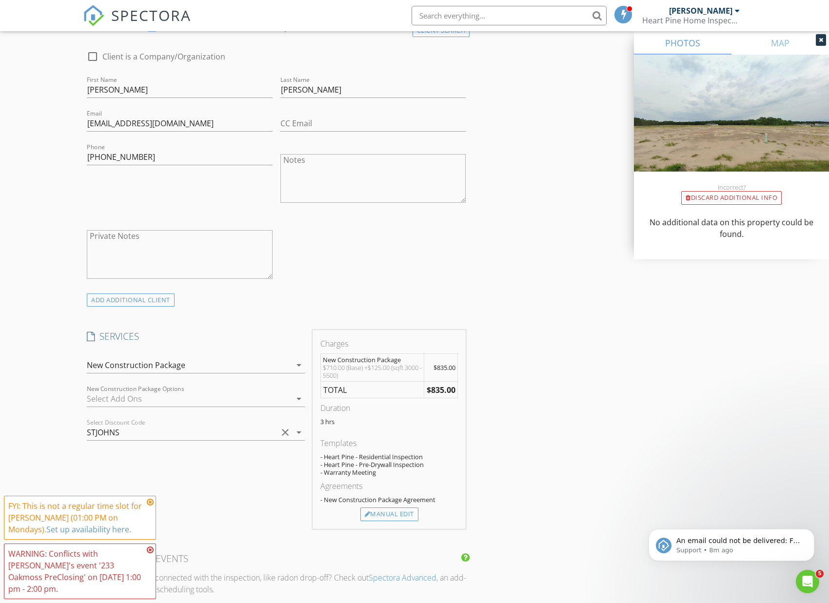
scroll to position [501, 0]
click at [223, 471] on div "SERVICES check_box_outline_blank Heart Pine Residential Inspection Single PreCl…" at bounding box center [196, 429] width 226 height 199
click at [296, 433] on icon "arrow_drop_down" at bounding box center [299, 432] width 12 height 12
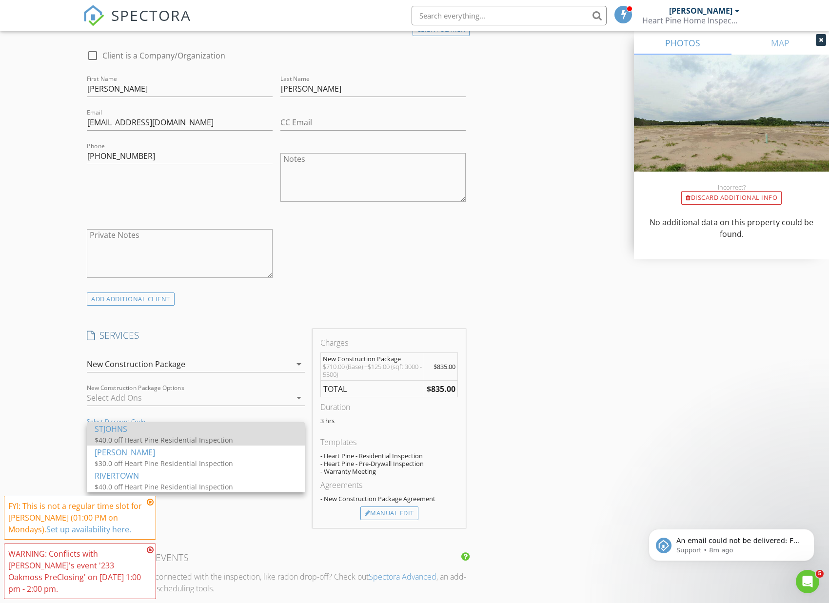
click at [216, 437] on div "$40.0 off Heart Pine Residential Inspection" at bounding box center [192, 440] width 195 height 10
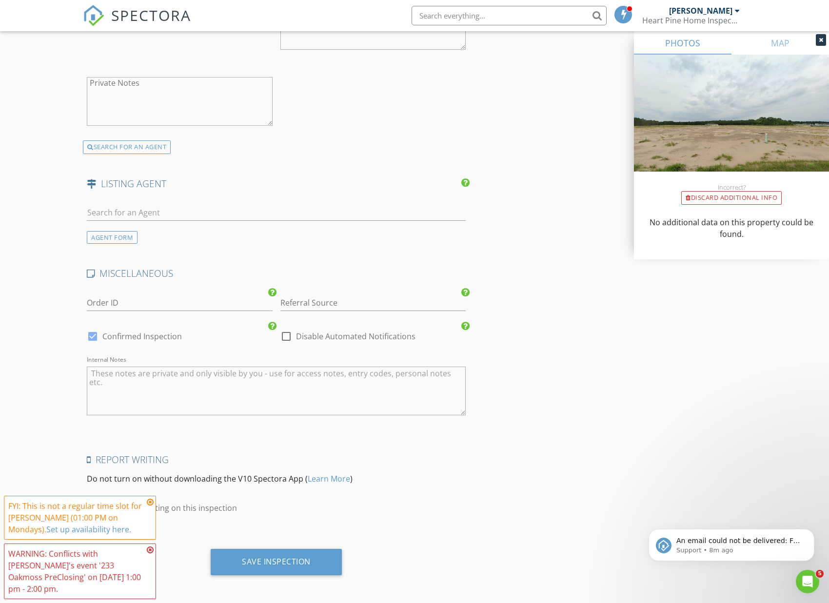
scroll to position [1380, 0]
click at [271, 565] on div "Save Inspection" at bounding box center [276, 563] width 131 height 26
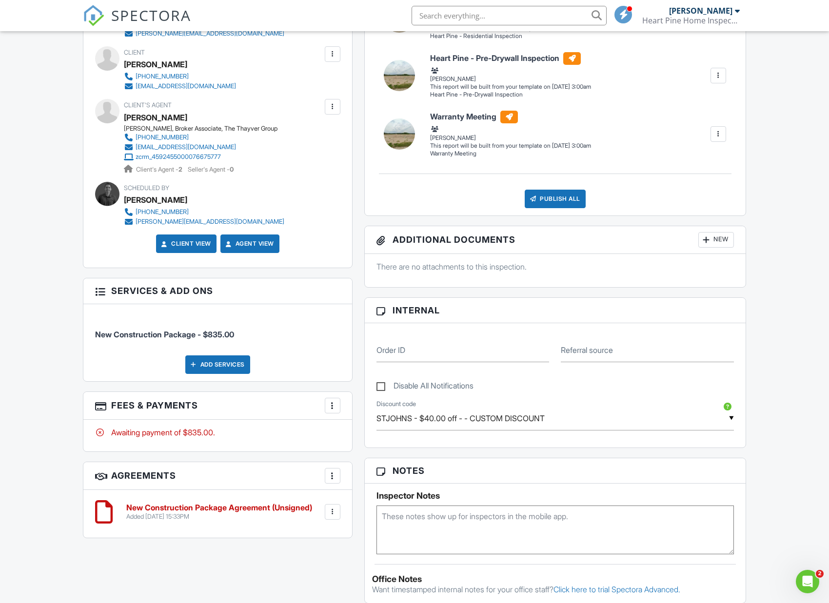
click at [330, 406] on div at bounding box center [333, 406] width 10 height 10
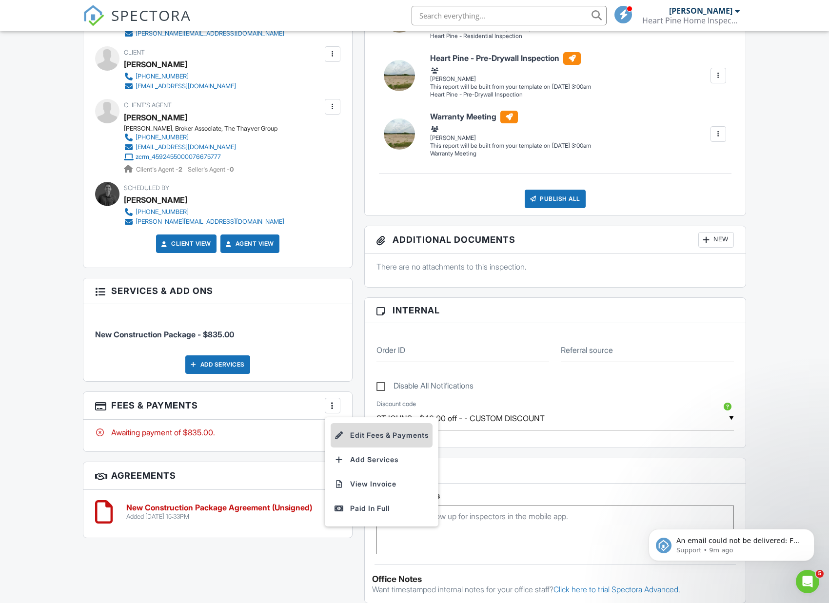
click at [351, 437] on li "Edit Fees & Payments" at bounding box center [381, 435] width 102 height 24
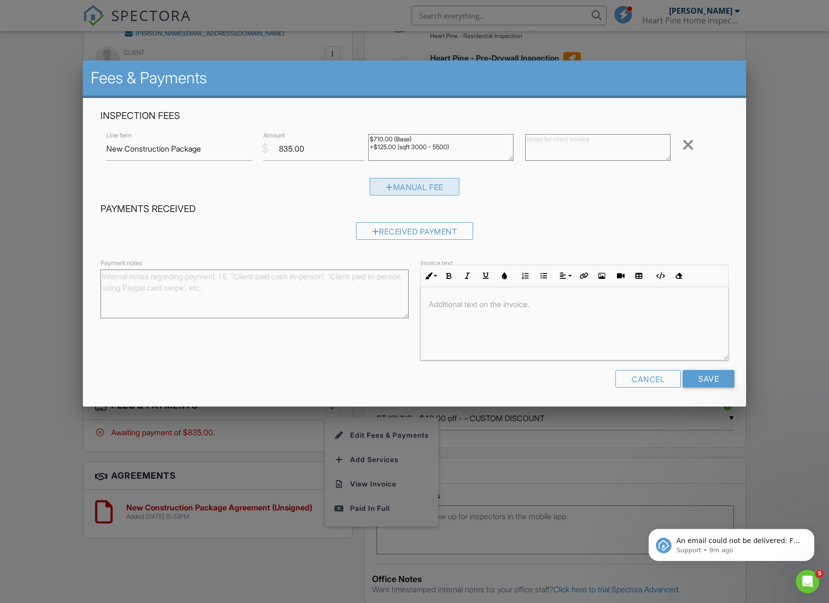
click at [414, 194] on div "Manual Fee" at bounding box center [414, 187] width 90 height 18
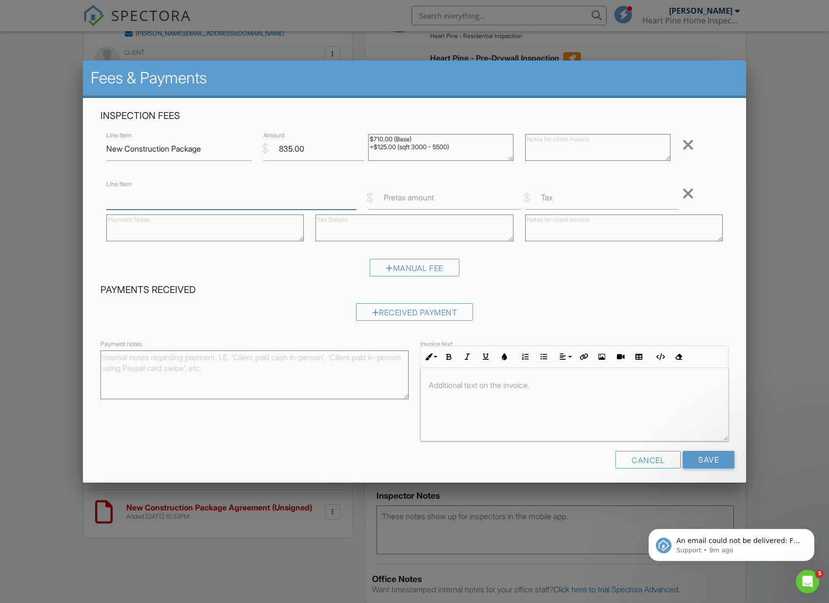
click at [302, 201] on input "Line Item" at bounding box center [231, 198] width 250 height 24
type input "Discount"
type input "-40"
drag, startPoint x: 152, startPoint y: 208, endPoint x: 115, endPoint y: 199, distance: 38.1
click at [144, 205] on input "Discount" at bounding box center [231, 198] width 250 height 24
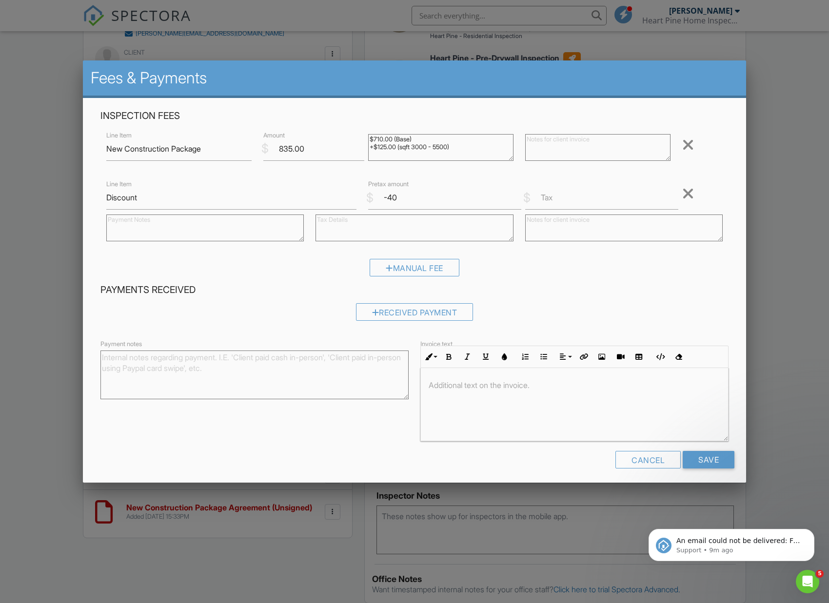
click at [101, 197] on div "Line Item Discount" at bounding box center [231, 198] width 262 height 24
click at [106, 197] on div "Line Item Discount" at bounding box center [231, 198] width 262 height 24
click at [108, 199] on input "Discount" at bounding box center [231, 198] width 250 height 24
type input "St Johns Discount"
click at [706, 458] on input "Save" at bounding box center [708, 460] width 52 height 18
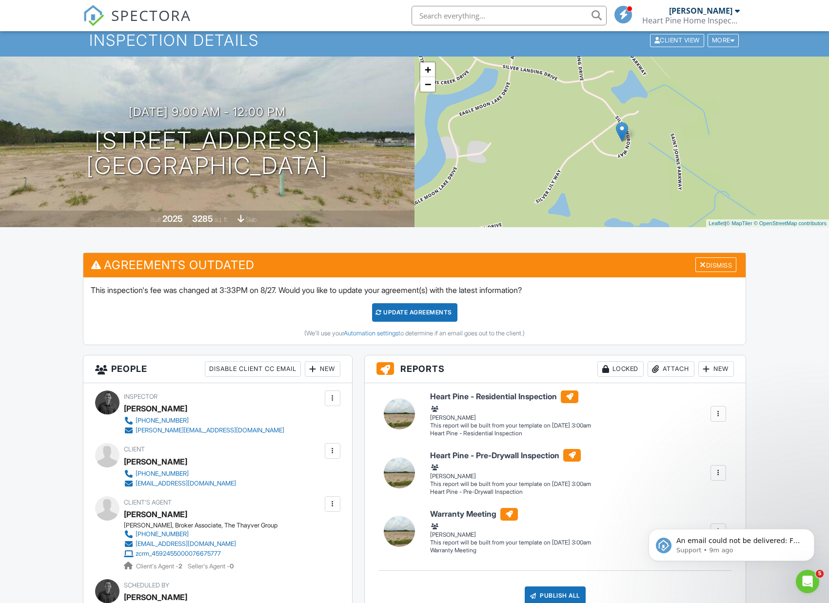
scroll to position [33, 0]
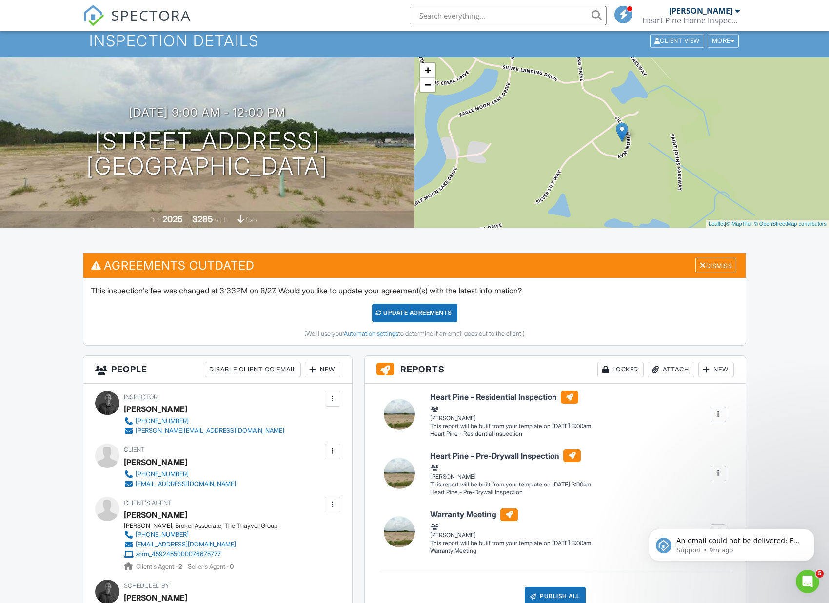
click at [393, 320] on div "Update Agreements" at bounding box center [414, 313] width 85 height 19
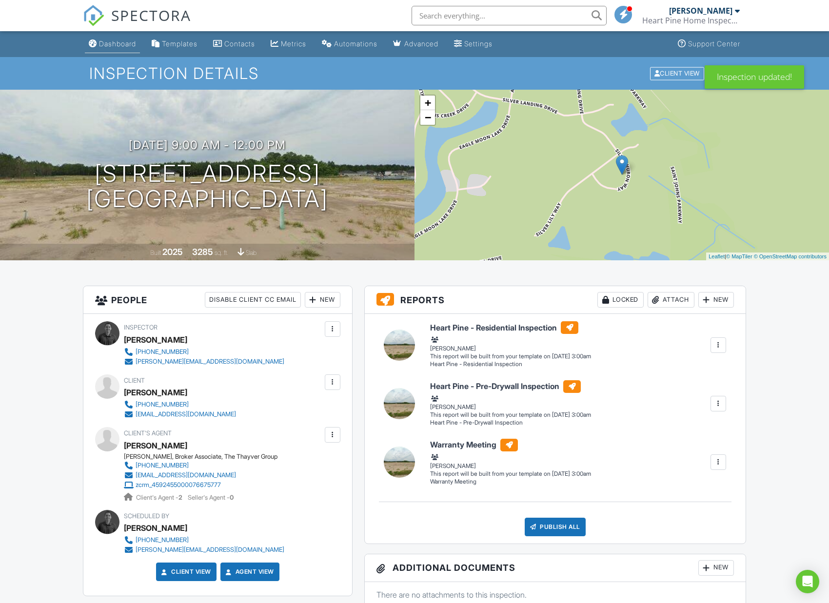
click at [106, 47] on div "Dashboard" at bounding box center [117, 43] width 37 height 8
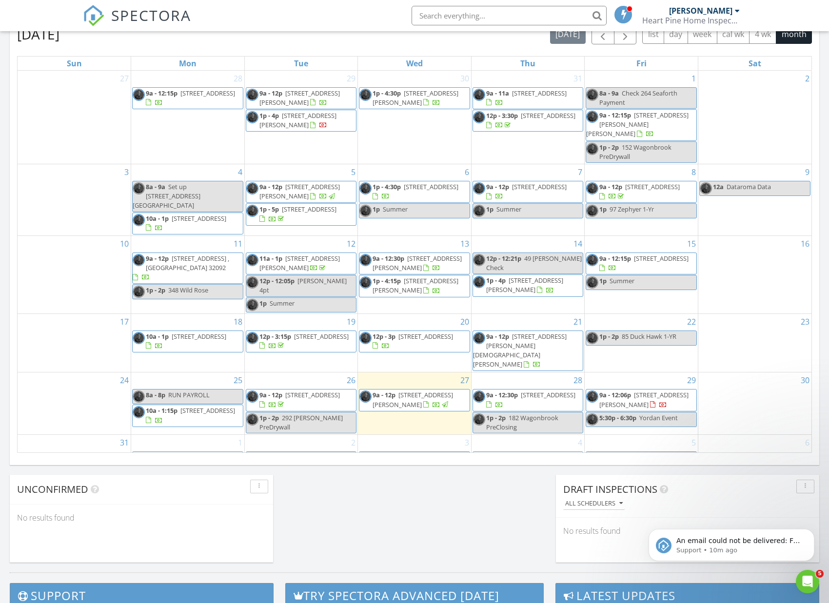
scroll to position [296, 0]
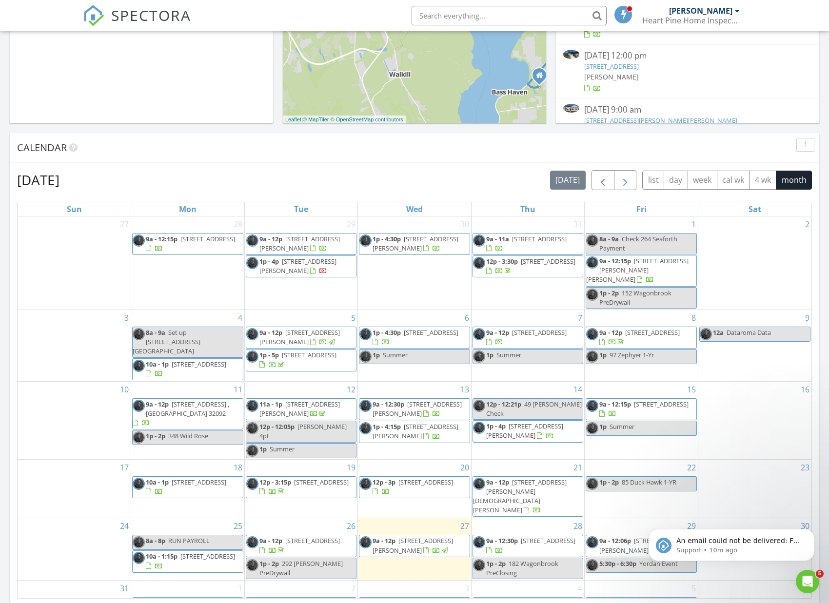
drag, startPoint x: 625, startPoint y: 180, endPoint x: 618, endPoint y: 179, distance: 6.9
click at [625, 180] on span "button" at bounding box center [625, 180] width 12 height 12
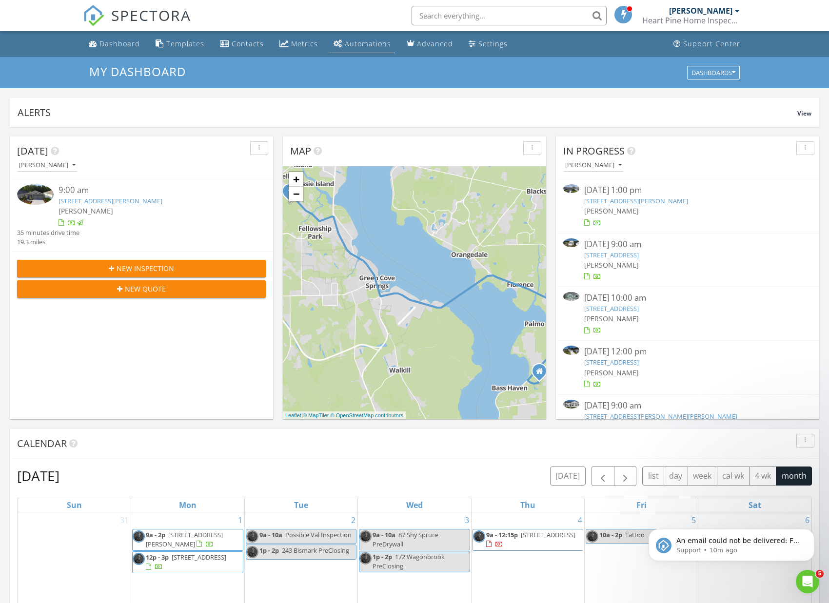
scroll to position [0, 0]
click at [295, 41] on div "Metrics" at bounding box center [304, 43] width 27 height 9
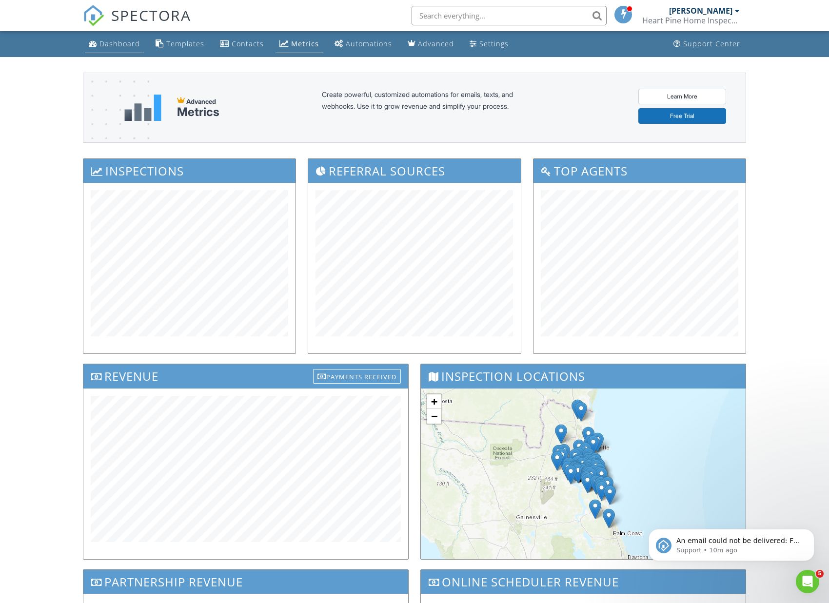
click at [115, 47] on div "Dashboard" at bounding box center [119, 43] width 40 height 9
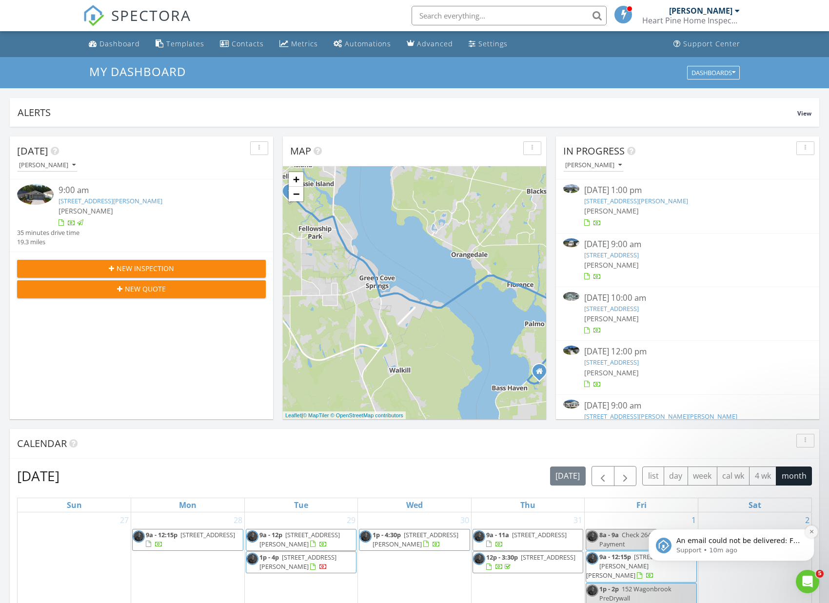
click at [813, 533] on icon "Dismiss notification" at bounding box center [811, 531] width 5 height 5
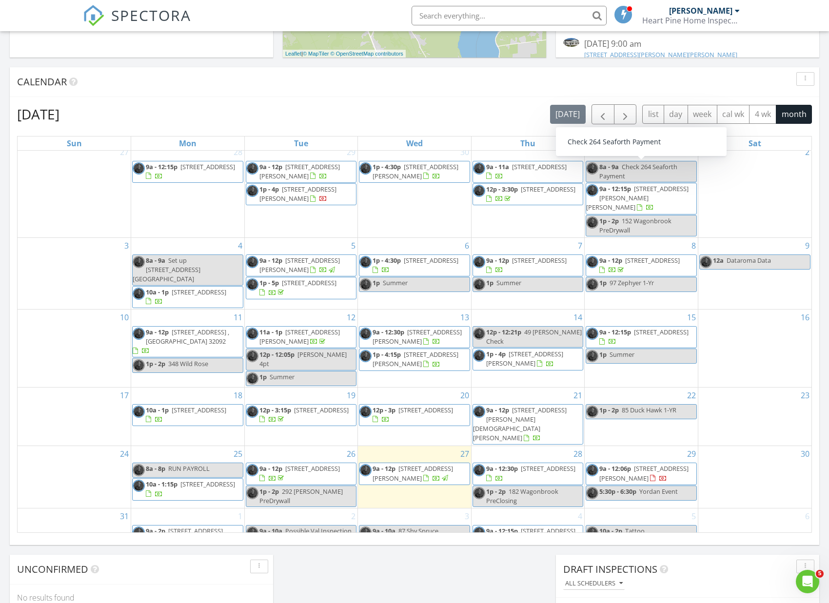
scroll to position [363, 0]
